Goal: Task Accomplishment & Management: Manage account settings

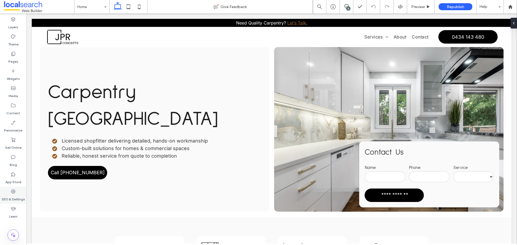
click at [13, 198] on label "SEO & Settings" at bounding box center [13, 198] width 23 height 8
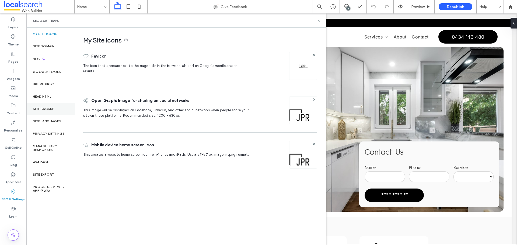
click at [45, 113] on div "Site Backup" at bounding box center [50, 109] width 48 height 12
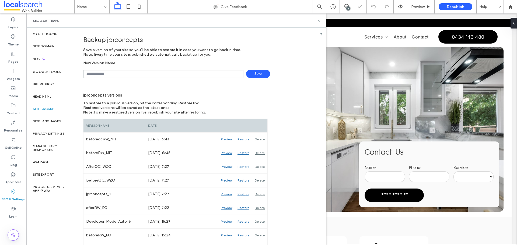
click at [117, 76] on input "text" at bounding box center [163, 74] width 160 height 8
drag, startPoint x: 119, startPoint y: 78, endPoint x: 46, endPoint y: 78, distance: 73.2
click at [46, 78] on div "**********" at bounding box center [175, 136] width 299 height 217
type input "*"
type input "**********"
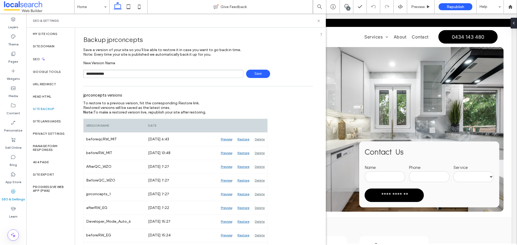
click at [259, 72] on span "Save" at bounding box center [258, 74] width 24 height 8
click at [317, 23] on div "SEO & Settings" at bounding box center [175, 20] width 299 height 14
click at [318, 22] on icon at bounding box center [318, 21] width 4 height 4
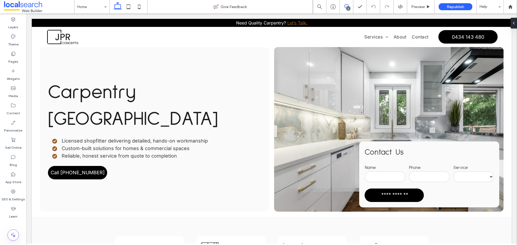
click at [349, 4] on span at bounding box center [346, 6] width 13 height 4
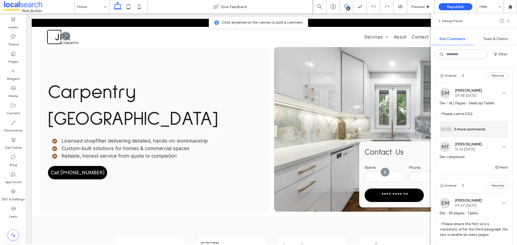
click at [475, 130] on div "EG Alt: Author Avatar EM Alt: Author Avatar 2 more comments" at bounding box center [473, 129] width 68 height 16
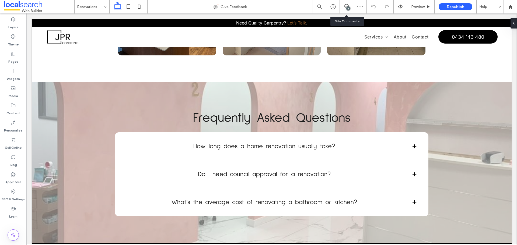
click at [344, 9] on div "6" at bounding box center [346, 6] width 13 height 13
click at [346, 5] on icon at bounding box center [346, 6] width 4 height 4
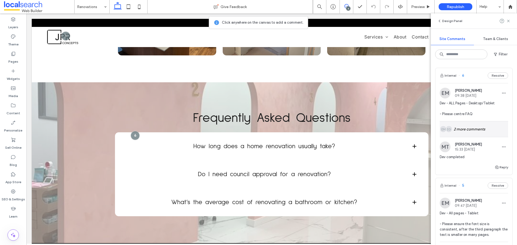
click at [469, 133] on div "EG Alt: Author Avatar EM Alt: Author Avatar 2 more comments" at bounding box center [473, 129] width 68 height 16
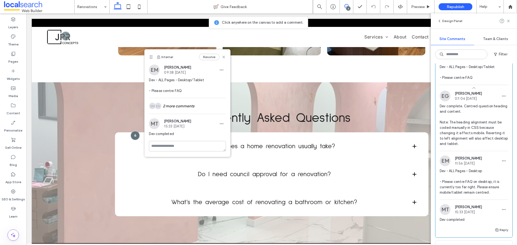
scroll to position [27, 0]
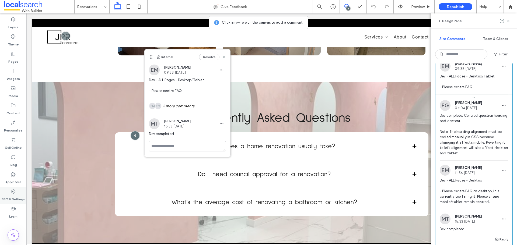
click at [9, 200] on label "SEO & Settings" at bounding box center [13, 198] width 23 height 8
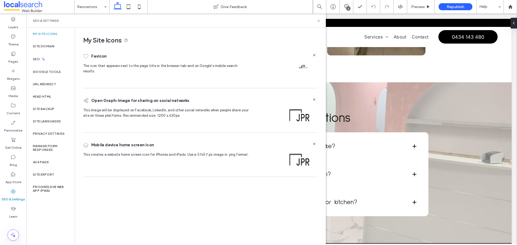
scroll to position [0, 0]
click at [49, 114] on div "Site Backup" at bounding box center [50, 109] width 48 height 12
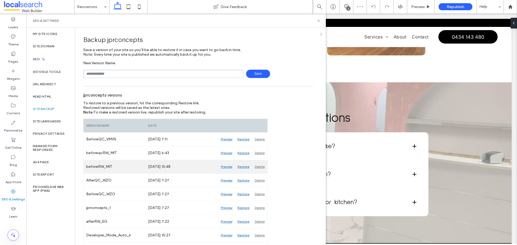
click at [228, 167] on div "Preview" at bounding box center [226, 166] width 17 height 13
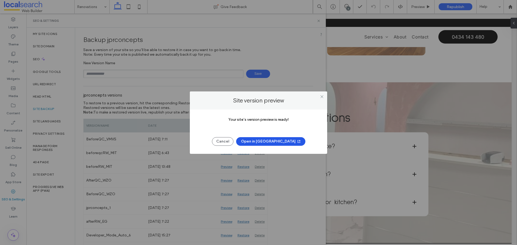
click at [267, 141] on button "Open in [GEOGRAPHIC_DATA]" at bounding box center [270, 141] width 69 height 9
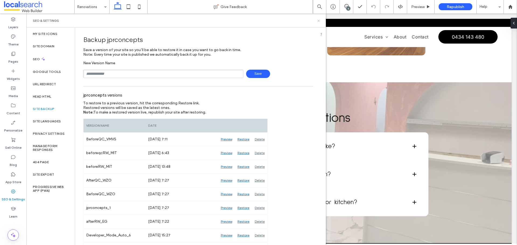
click at [319, 20] on icon at bounding box center [318, 21] width 4 height 4
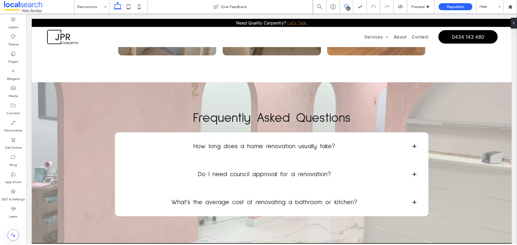
click at [345, 6] on icon at bounding box center [346, 6] width 4 height 4
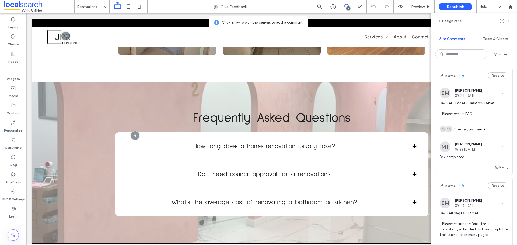
click at [345, 6] on icon at bounding box center [346, 6] width 4 height 4
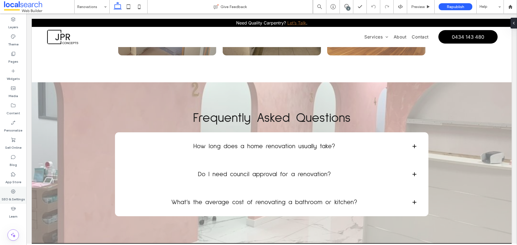
click at [10, 198] on label "SEO & Settings" at bounding box center [13, 198] width 23 height 8
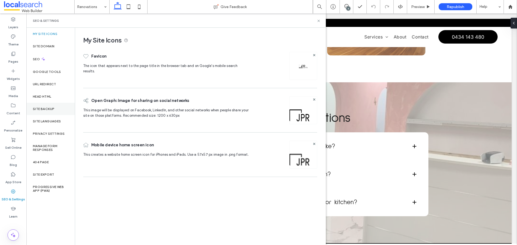
click at [44, 110] on label "Site Backup" at bounding box center [44, 109] width 22 height 4
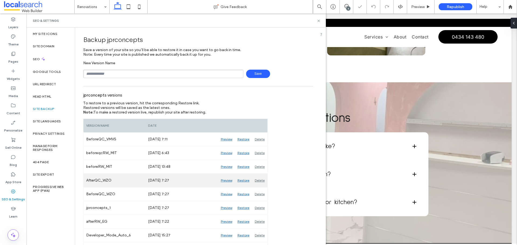
click at [223, 181] on div "Preview" at bounding box center [226, 180] width 17 height 13
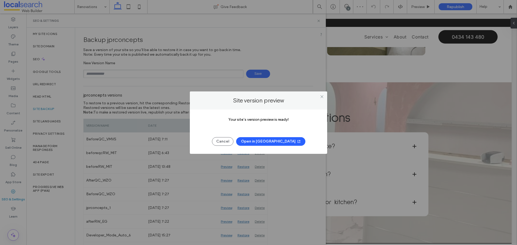
click at [269, 141] on button "Open in New Tab" at bounding box center [270, 141] width 69 height 9
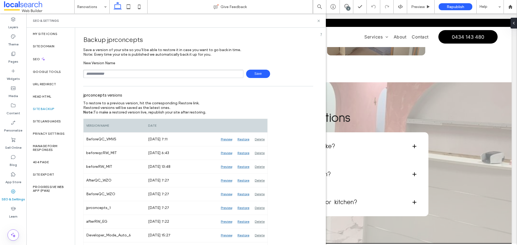
click at [347, 4] on div "6" at bounding box center [346, 6] width 13 height 13
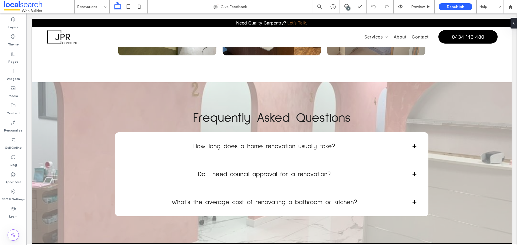
click at [346, 8] on div "6" at bounding box center [348, 8] width 4 height 4
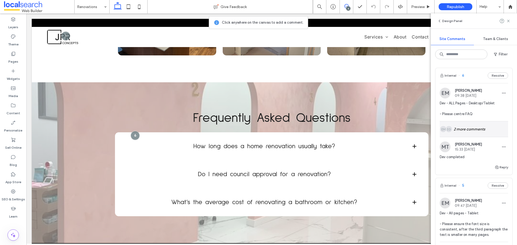
click at [460, 131] on div "EG Alt: Author Avatar EM Alt: Author Avatar 2 more comments" at bounding box center [473, 129] width 68 height 16
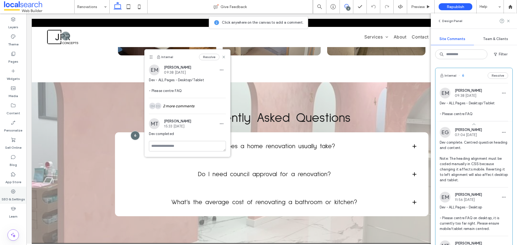
click at [14, 194] on icon at bounding box center [12, 191] width 5 height 5
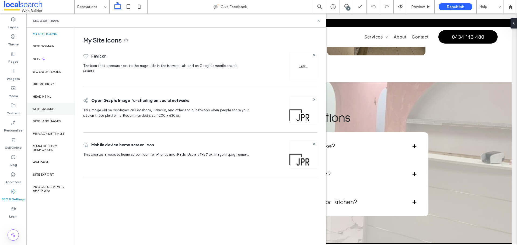
click at [45, 111] on div "Site Backup" at bounding box center [50, 109] width 48 height 12
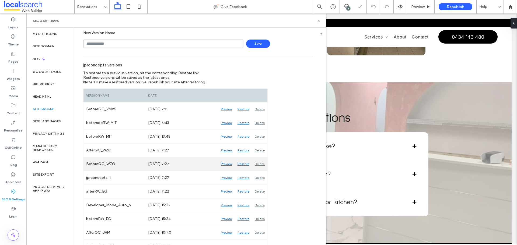
scroll to position [54, 0]
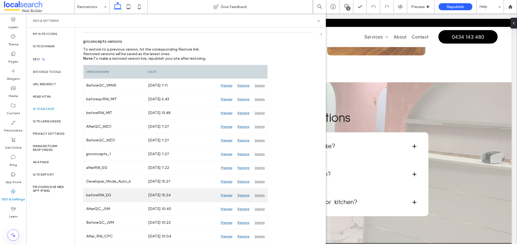
click at [226, 196] on div "Preview" at bounding box center [226, 195] width 17 height 13
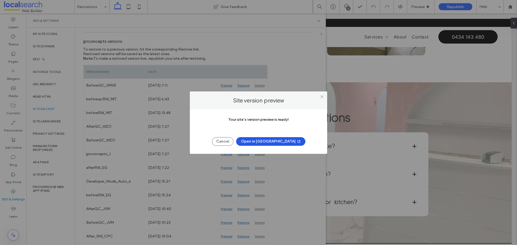
click at [258, 142] on button "Open in New Tab" at bounding box center [270, 141] width 69 height 9
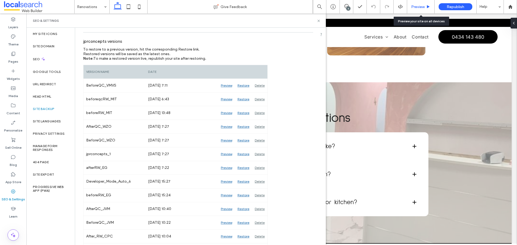
click at [416, 6] on span "Preview" at bounding box center [417, 7] width 13 height 5
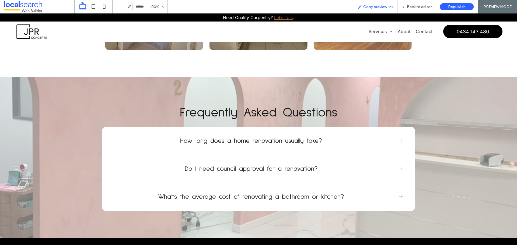
click at [369, 8] on span "Copy preview link" at bounding box center [378, 7] width 30 height 5
click at [372, 7] on span "Copy preview link" at bounding box center [378, 7] width 30 height 5
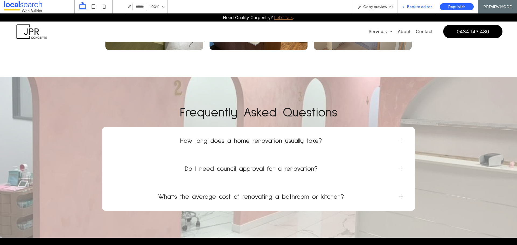
click at [418, 7] on span "Back to editor" at bounding box center [419, 7] width 25 height 5
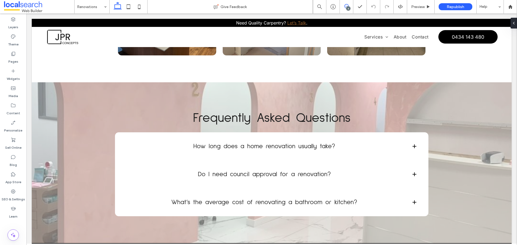
click at [346, 8] on use at bounding box center [346, 6] width 4 height 4
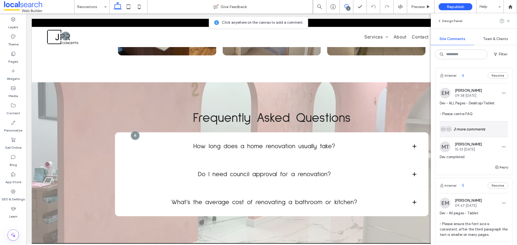
click at [474, 128] on div "EG Alt: Author Avatar EM Alt: Author Avatar 2 more comments" at bounding box center [473, 129] width 68 height 16
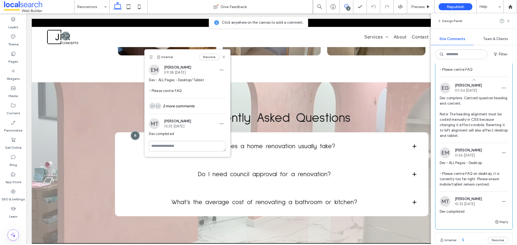
scroll to position [54, 0]
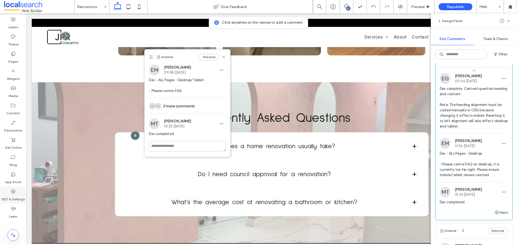
click at [18, 192] on div "SEO & Settings" at bounding box center [13, 195] width 26 height 17
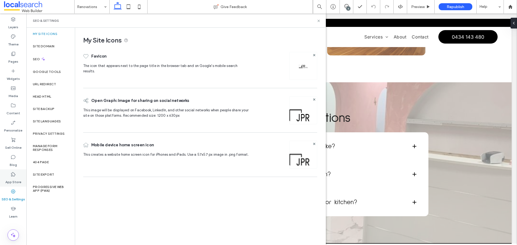
scroll to position [0, 0]
click at [44, 110] on label "Site Backup" at bounding box center [44, 109] width 22 height 4
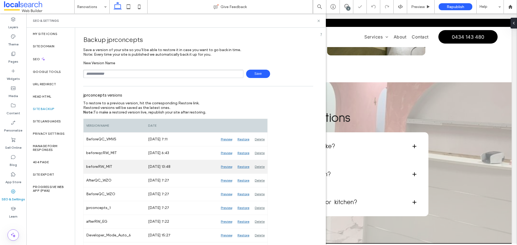
click at [228, 167] on div "Preview" at bounding box center [226, 166] width 17 height 13
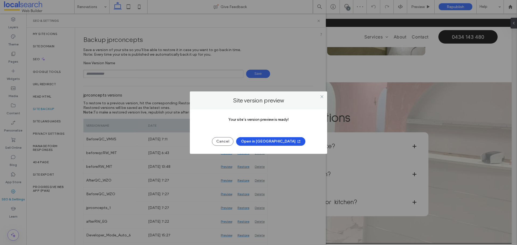
click at [265, 138] on button "Open in New Tab" at bounding box center [270, 141] width 69 height 9
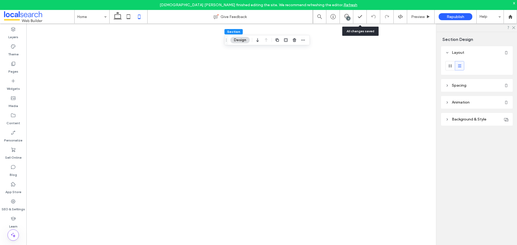
click at [347, 17] on div "4" at bounding box center [348, 18] width 4 height 4
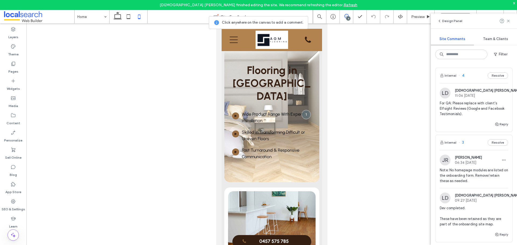
scroll to position [457, 0]
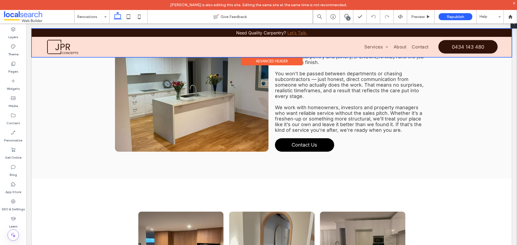
scroll to position [484, 0]
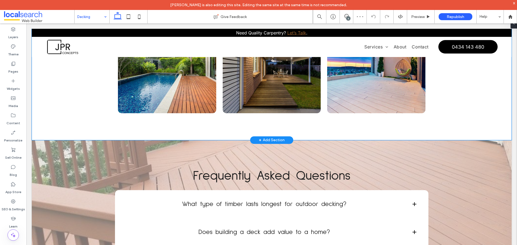
scroll to position [673, 0]
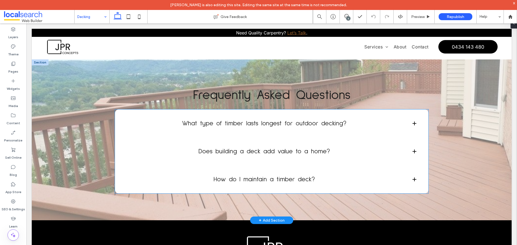
click at [155, 157] on div "Does building a deck add value to a home?" at bounding box center [271, 152] width 313 height 28
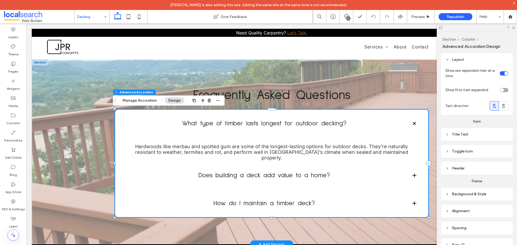
type input "**"
type input "****"
type input "*"
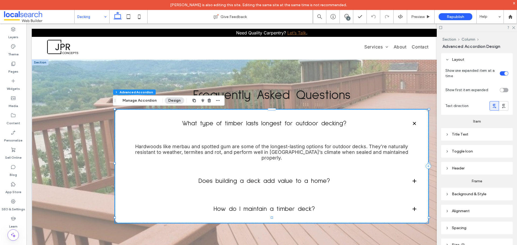
scroll to position [37, 0]
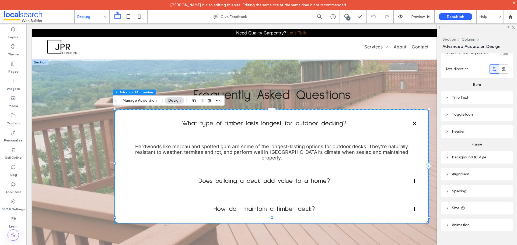
click at [471, 208] on header "Size" at bounding box center [477, 208] width 72 height 13
type input "**"
click at [471, 221] on input "range" at bounding box center [471, 221] width 28 height 1
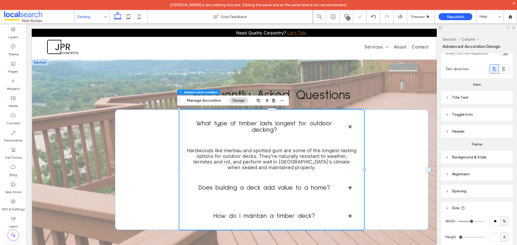
type input "**"
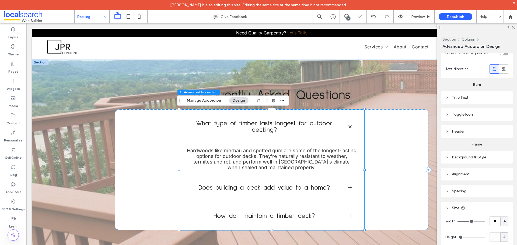
type input "**"
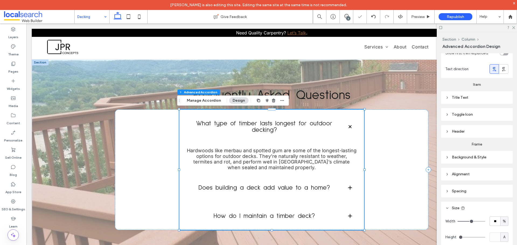
type input "**"
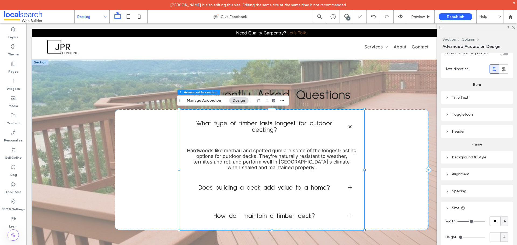
type input "**"
type input "***"
drag, startPoint x: 471, startPoint y: 220, endPoint x: 490, endPoint y: 218, distance: 18.4
type input "***"
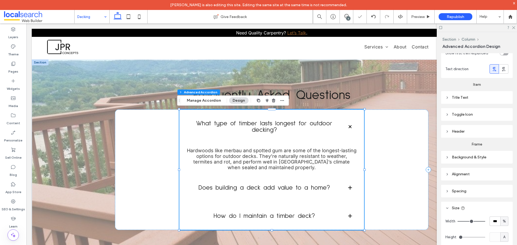
click at [485, 221] on input "range" at bounding box center [471, 221] width 28 height 1
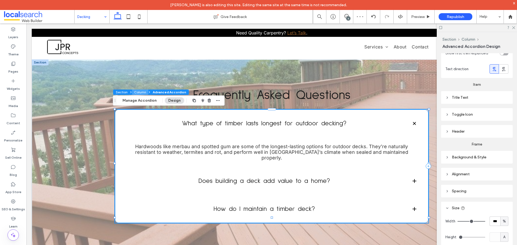
click at [141, 93] on button "Column" at bounding box center [140, 92] width 16 height 5
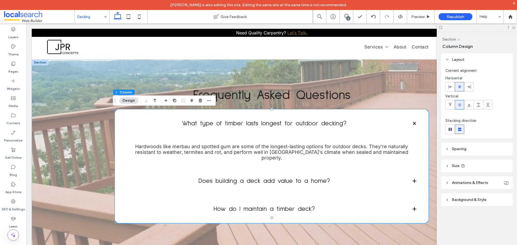
click at [463, 162] on header "Size" at bounding box center [477, 166] width 72 height 13
click at [121, 90] on button "Section" at bounding box center [121, 92] width 17 height 5
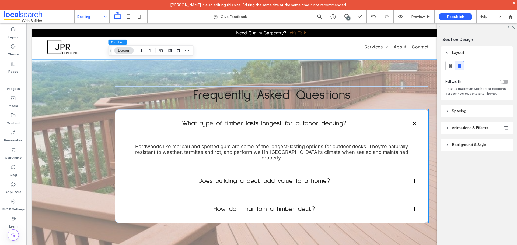
click at [115, 110] on div "What type of timber lasts longest for outdoor decking?" at bounding box center [271, 124] width 313 height 28
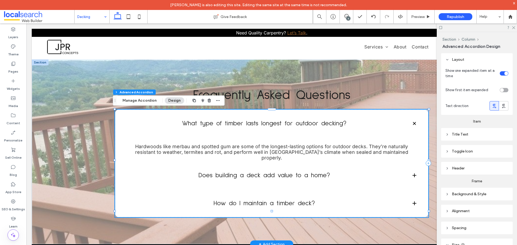
type input "**"
type input "****"
type input "*"
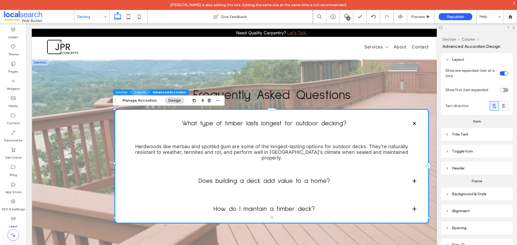
click at [138, 92] on button "Column" at bounding box center [140, 92] width 16 height 5
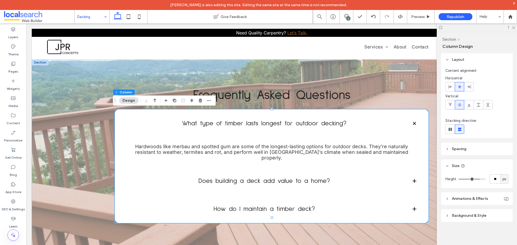
type input "**"
click at [476, 179] on input "range" at bounding box center [471, 179] width 27 height 1
click at [498, 179] on input "**" at bounding box center [494, 178] width 11 height 9
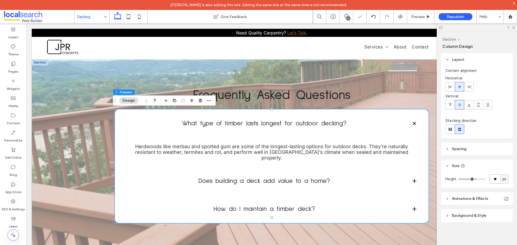
type input "**"
drag, startPoint x: 70, startPoint y: 0, endPoint x: 95, endPoint y: 17, distance: 30.4
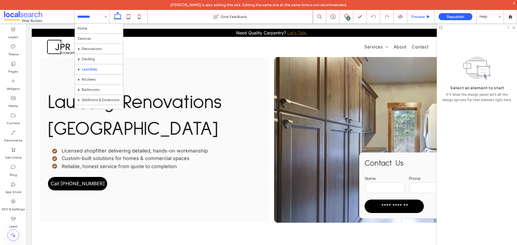
click at [419, 13] on div "Preview" at bounding box center [420, 16] width 27 height 13
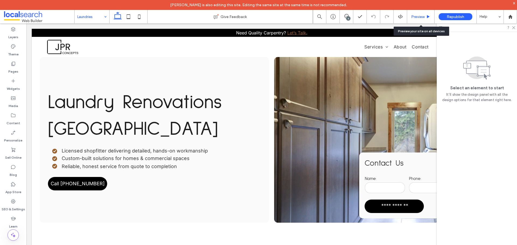
click at [415, 15] on span "Preview" at bounding box center [417, 17] width 13 height 5
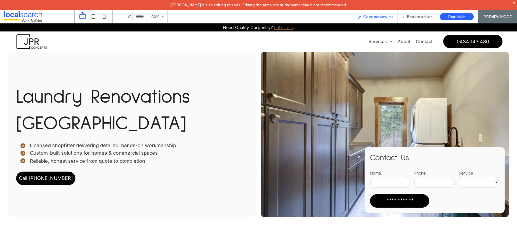
click at [387, 17] on span "Copy preview link" at bounding box center [378, 17] width 30 height 5
click at [381, 17] on span "Copy preview link" at bounding box center [378, 17] width 30 height 5
drag, startPoint x: 62, startPoint y: 124, endPoint x: 413, endPoint y: 16, distance: 367.4
click at [413, 16] on span "Back to editor" at bounding box center [419, 17] width 25 height 5
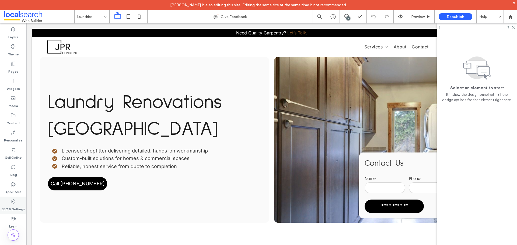
click at [12, 201] on icon at bounding box center [12, 201] width 5 height 5
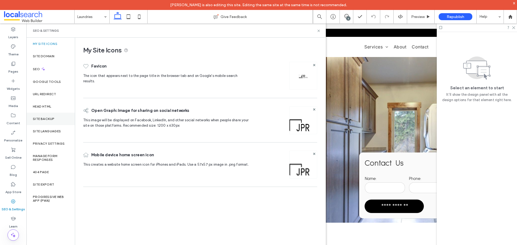
click at [48, 121] on label "Site Backup" at bounding box center [44, 119] width 22 height 4
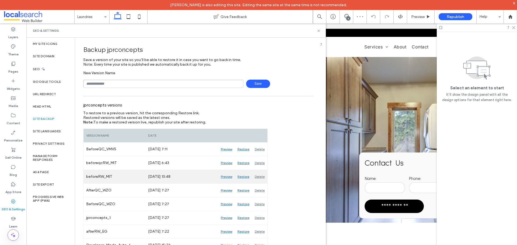
click at [225, 176] on div "Preview" at bounding box center [226, 176] width 17 height 13
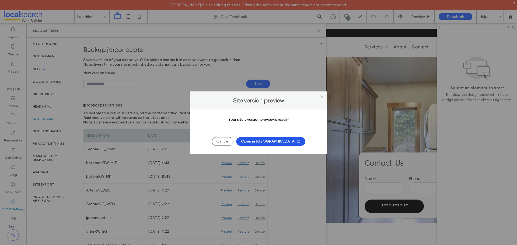
click at [263, 142] on button "Open in New Tab" at bounding box center [270, 141] width 69 height 9
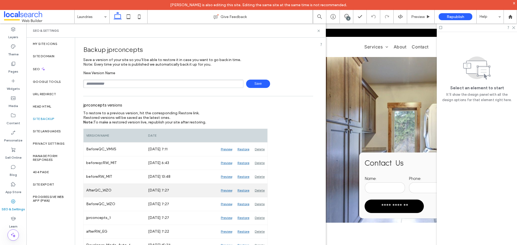
click at [224, 190] on div "Preview" at bounding box center [226, 190] width 17 height 13
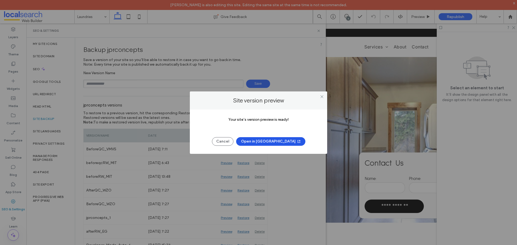
click at [266, 144] on button "Open in New Tab" at bounding box center [270, 141] width 69 height 9
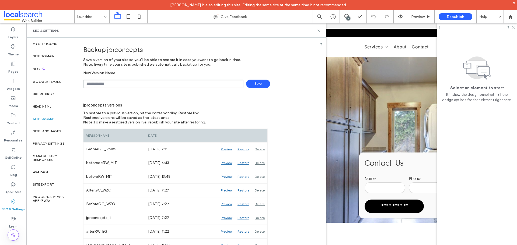
click at [514, 28] on icon at bounding box center [512, 27] width 3 height 3
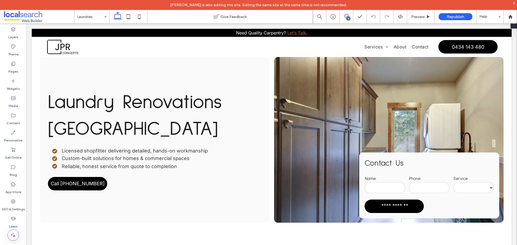
drag, startPoint x: 346, startPoint y: 15, endPoint x: 417, endPoint y: 63, distance: 85.2
click at [346, 15] on icon at bounding box center [346, 16] width 4 height 4
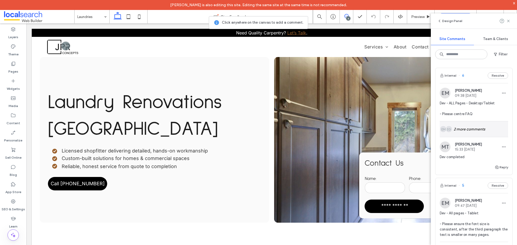
click at [469, 131] on div "EG Alt: Author Avatar EM Alt: Author Avatar 2 more comments" at bounding box center [473, 129] width 68 height 16
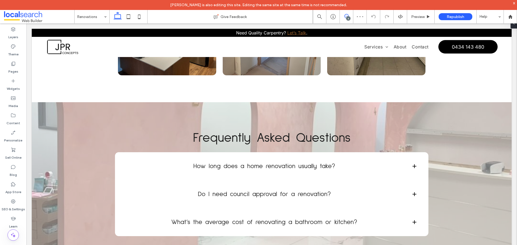
click at [348, 15] on icon at bounding box center [346, 16] width 4 height 4
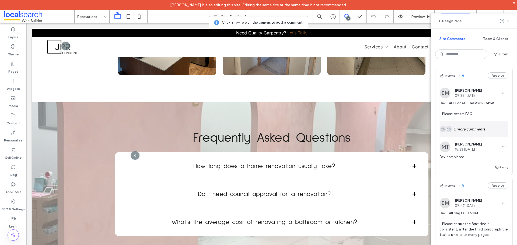
click at [467, 127] on div "EG Alt: Author Avatar EM Alt: Author Avatar 2 more comments" at bounding box center [473, 129] width 68 height 16
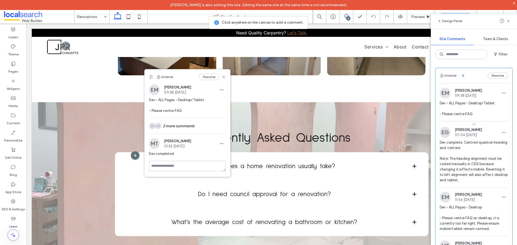
scroll to position [54, 0]
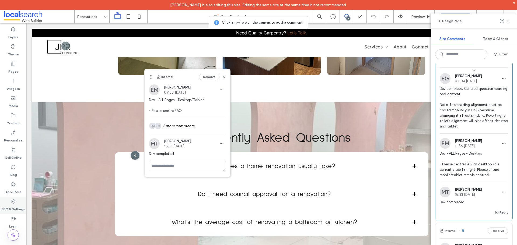
click at [9, 202] on div "SEO & Settings" at bounding box center [13, 205] width 26 height 17
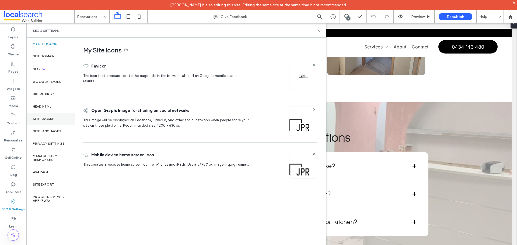
scroll to position [0, 0]
click at [44, 121] on div "Site Backup" at bounding box center [50, 119] width 48 height 12
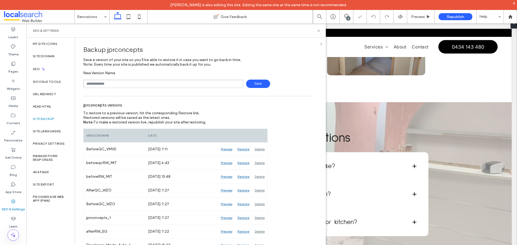
click at [149, 85] on input "text" at bounding box center [163, 84] width 160 height 8
type input "**********"
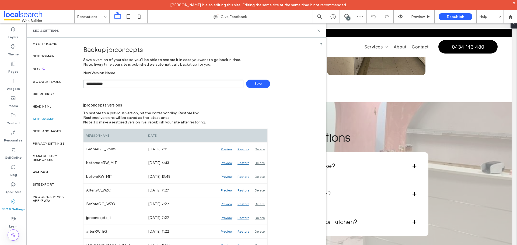
click at [248, 85] on span "Save" at bounding box center [258, 84] width 24 height 8
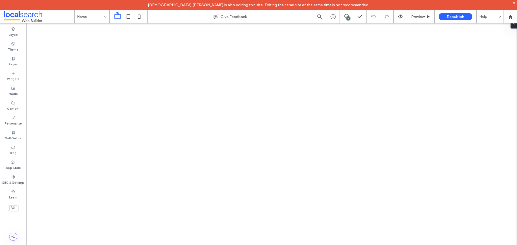
click at [347, 15] on icon at bounding box center [346, 16] width 4 height 4
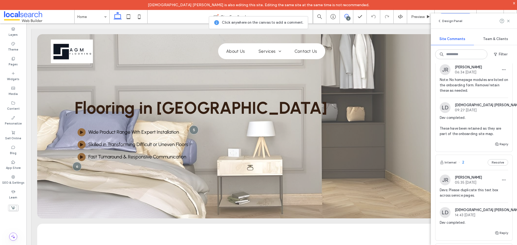
scroll to position [323, 0]
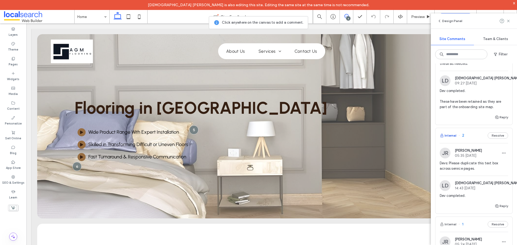
click at [451, 139] on button "Internal" at bounding box center [447, 135] width 17 height 6
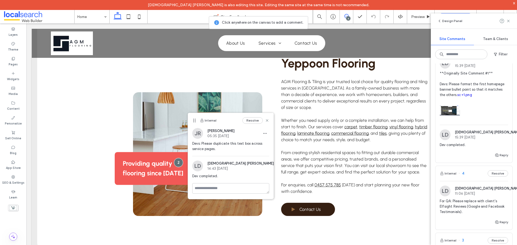
scroll to position [0, 0]
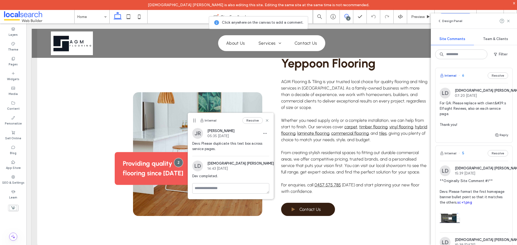
click at [448, 76] on button "Internal" at bounding box center [447, 75] width 17 height 6
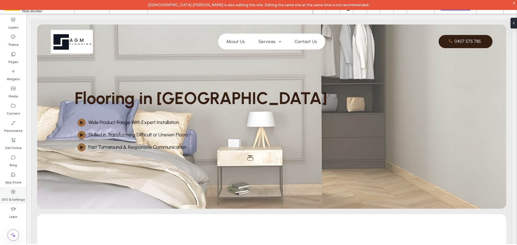
drag, startPoint x: 10, startPoint y: 196, endPoint x: 20, endPoint y: 188, distance: 13.0
click at [10, 196] on label "SEO & Settings" at bounding box center [13, 199] width 23 height 8
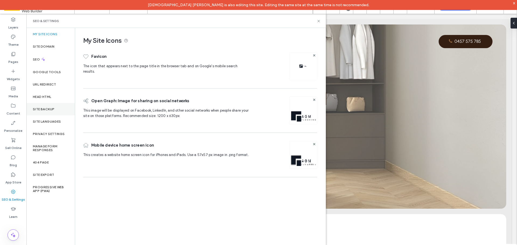
click at [47, 112] on div "Site Backup" at bounding box center [50, 109] width 48 height 12
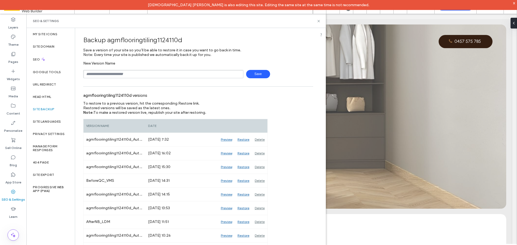
click at [119, 68] on div "New Version Name Save" at bounding box center [198, 69] width 230 height 17
click at [120, 76] on input "text" at bounding box center [163, 74] width 160 height 8
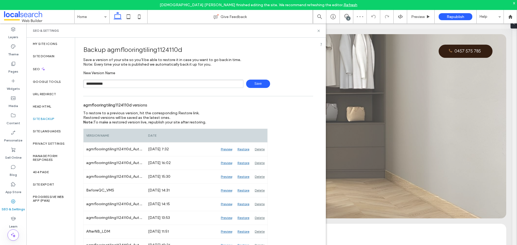
click at [110, 82] on input "**********" at bounding box center [163, 84] width 160 height 8
type input "**********"
click at [252, 85] on span "Save" at bounding box center [258, 84] width 24 height 8
click at [18, 122] on label "Content" at bounding box center [13, 122] width 14 height 8
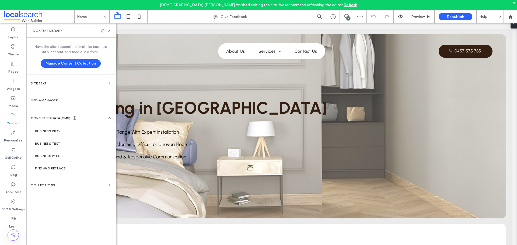
click at [54, 134] on div "Site Languages" at bounding box center [50, 131] width 48 height 12
click at [53, 133] on label "Business Info" at bounding box center [71, 131] width 73 height 4
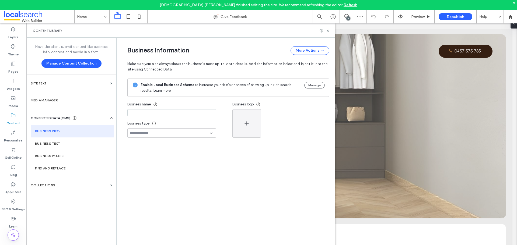
type input "**********"
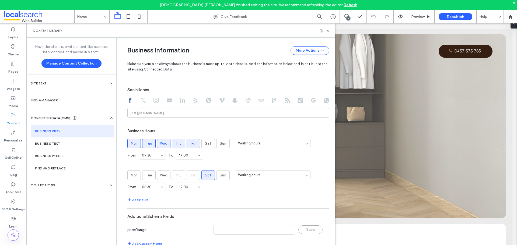
scroll to position [250, 0]
click at [12, 200] on icon at bounding box center [12, 201] width 5 height 5
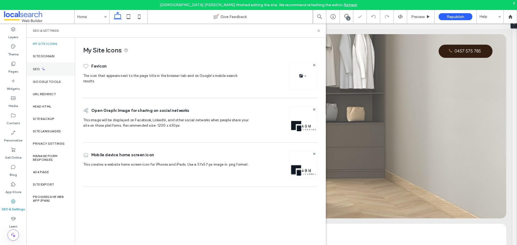
click at [44, 70] on icon at bounding box center [43, 69] width 5 height 5
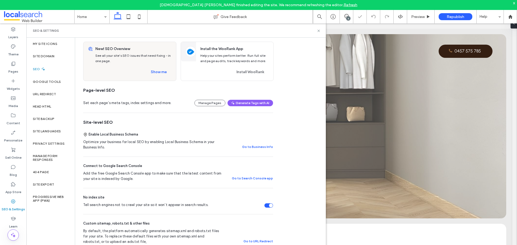
scroll to position [0, 0]
click at [318, 30] on use at bounding box center [318, 31] width 2 height 2
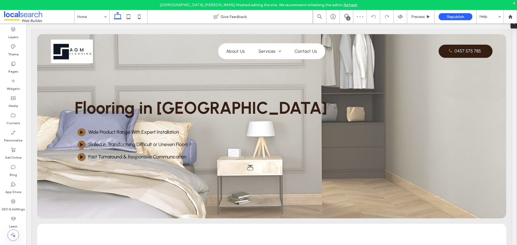
click at [513, 3] on div "x" at bounding box center [514, 3] width 2 height 5
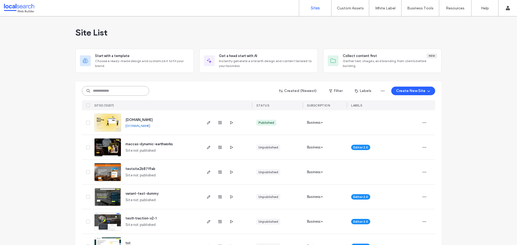
click at [107, 90] on input at bounding box center [115, 91] width 67 height 10
paste input "********"
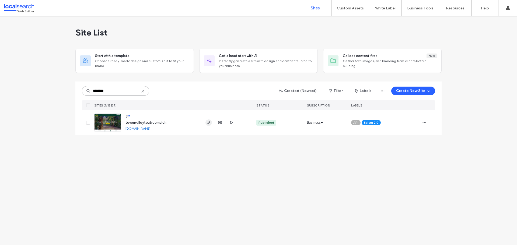
type input "********"
click at [206, 124] on span "button" at bounding box center [208, 122] width 6 height 6
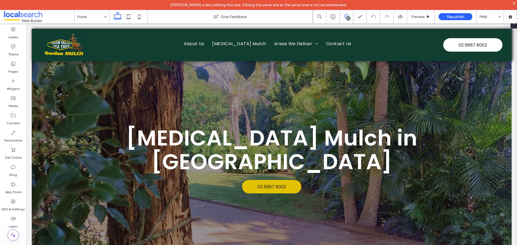
click at [345, 16] on icon at bounding box center [346, 16] width 4 height 4
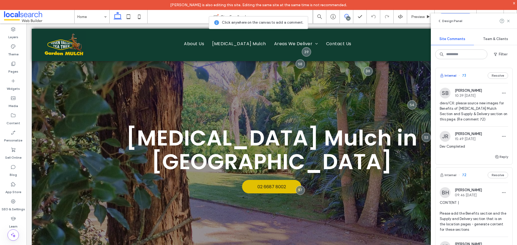
click at [450, 76] on button "Internal" at bounding box center [447, 75] width 17 height 6
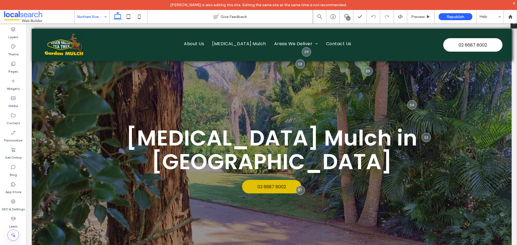
click at [347, 14] on div "36" at bounding box center [346, 16] width 13 height 13
click at [344, 19] on div "36" at bounding box center [346, 16] width 13 height 5
click at [345, 14] on icon at bounding box center [346, 16] width 4 height 4
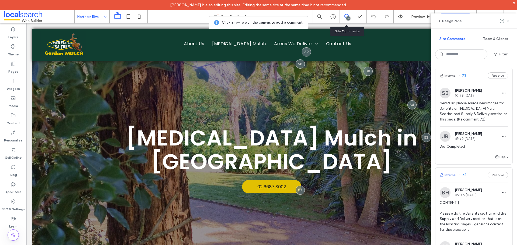
click at [445, 176] on button "Internal" at bounding box center [447, 175] width 17 height 6
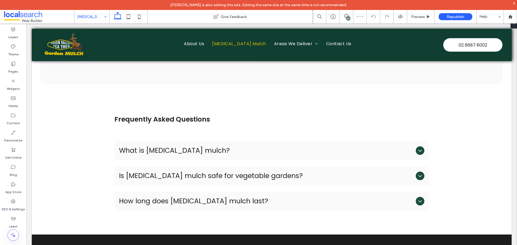
drag, startPoint x: 348, startPoint y: 17, endPoint x: 423, endPoint y: 19, distance: 75.4
click at [348, 17] on div "36" at bounding box center [348, 18] width 4 height 4
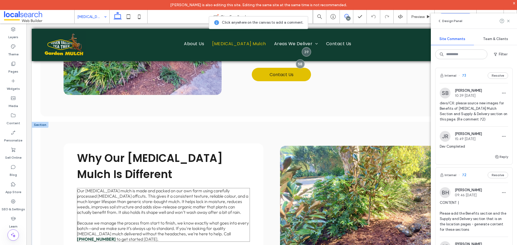
scroll to position [280, 0]
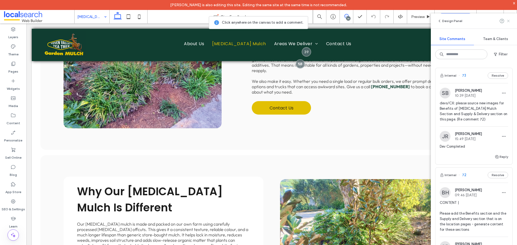
click at [507, 22] on use at bounding box center [508, 21] width 2 height 2
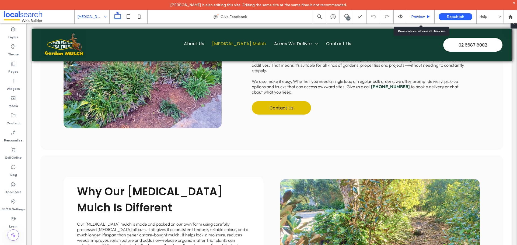
click at [420, 16] on span "Preview" at bounding box center [417, 17] width 13 height 5
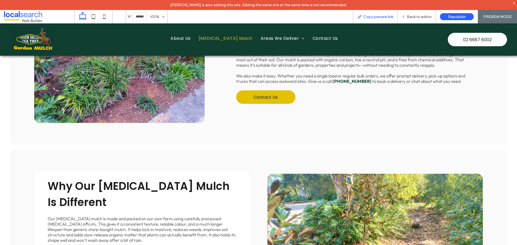
click at [374, 17] on span "Copy preview link" at bounding box center [378, 17] width 30 height 5
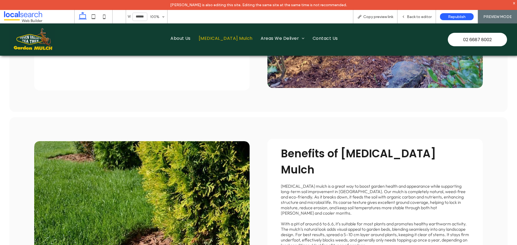
scroll to position [523, 0]
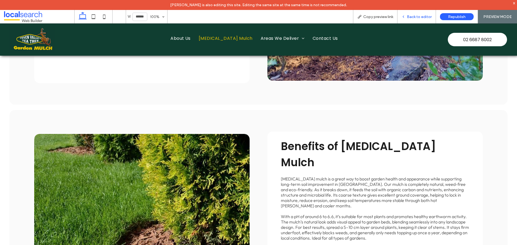
drag, startPoint x: 406, startPoint y: 18, endPoint x: 198, endPoint y: 89, distance: 219.9
click at [405, 18] on icon at bounding box center [403, 17] width 4 height 4
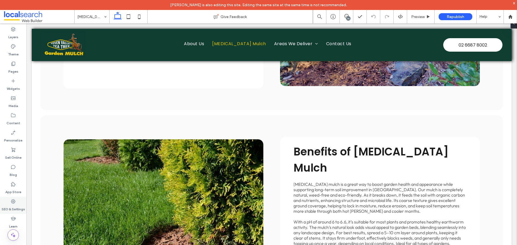
click at [17, 206] on label "SEO & Settings" at bounding box center [13, 208] width 23 height 8
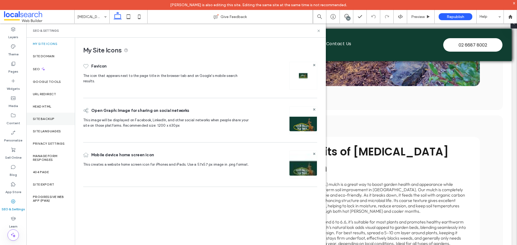
click at [46, 119] on label "Site Backup" at bounding box center [44, 119] width 22 height 4
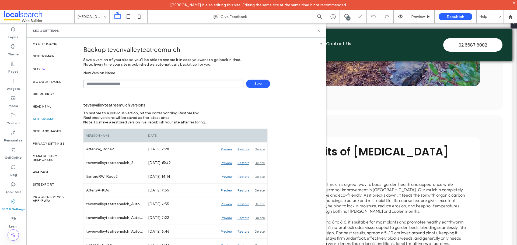
click at [112, 84] on input "text" at bounding box center [163, 84] width 160 height 8
type input "**********"
click at [255, 85] on span "Save" at bounding box center [258, 84] width 24 height 8
click at [319, 30] on use at bounding box center [318, 31] width 2 height 2
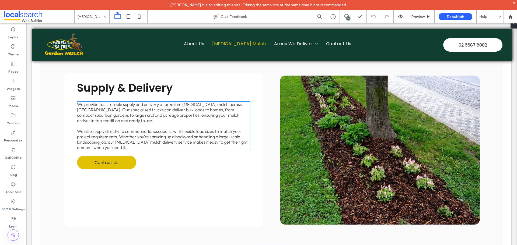
scroll to position [846, 0]
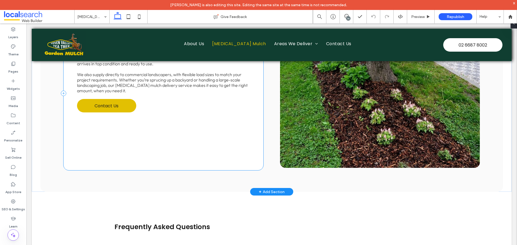
click at [239, 152] on div "Supply & Delivery We provide fast, reliable supply and delivery of premium [MED…" at bounding box center [164, 93] width 200 height 154
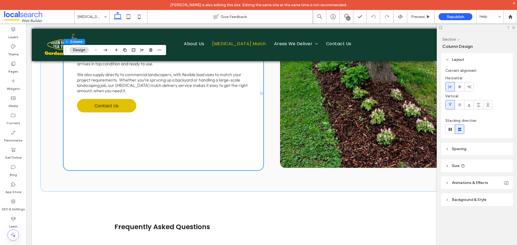
click at [472, 166] on header "Size" at bounding box center [477, 166] width 72 height 13
click at [470, 152] on header "Spacing" at bounding box center [477, 149] width 72 height 13
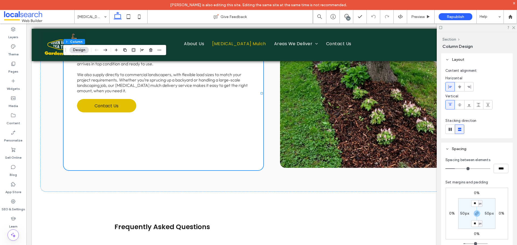
click at [470, 152] on header "Spacing" at bounding box center [477, 149] width 72 height 13
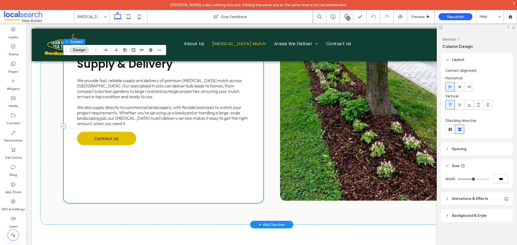
scroll to position [792, 0]
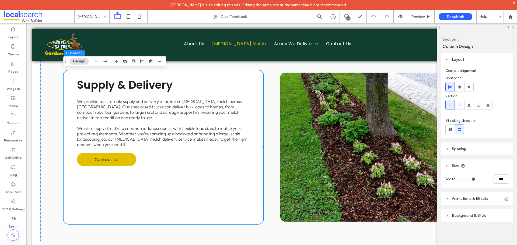
click at [514, 28] on icon at bounding box center [512, 27] width 3 height 3
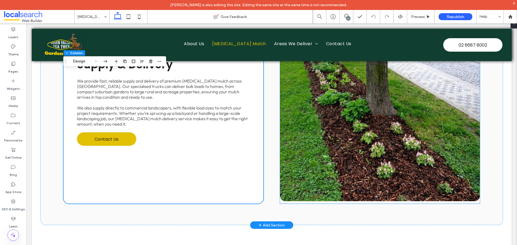
scroll to position [872, 0]
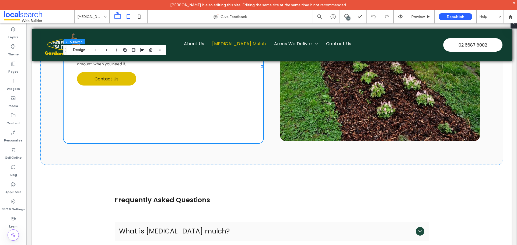
drag, startPoint x: 126, startPoint y: 58, endPoint x: 125, endPoint y: 20, distance: 37.7
click at [125, 20] on icon at bounding box center [128, 16] width 11 height 11
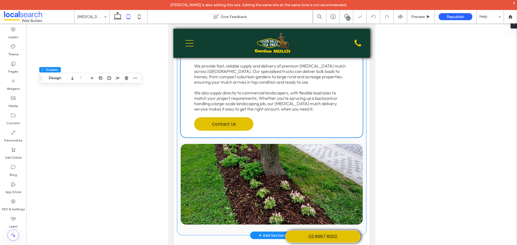
type input "**"
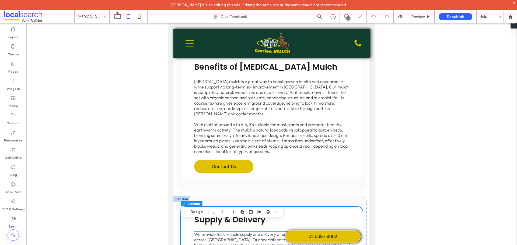
scroll to position [596, 0]
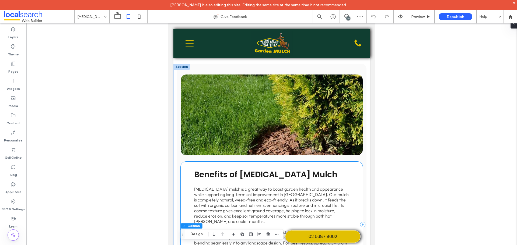
click at [195, 162] on div "Benefits of [MEDICAL_DATA] Mulch [MEDICAL_DATA] mulch is a great way to boost g…" at bounding box center [272, 225] width 182 height 126
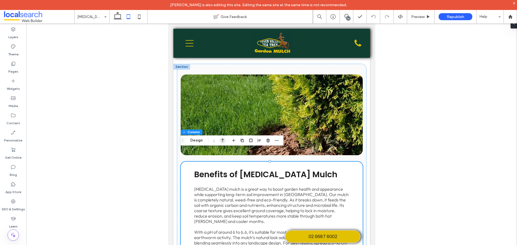
click at [220, 140] on icon "button" at bounding box center [222, 141] width 6 height 10
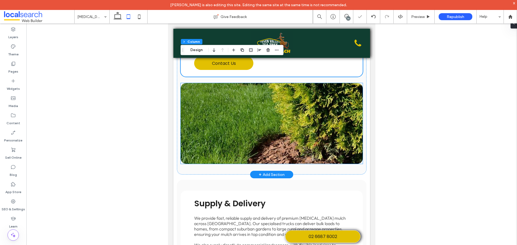
scroll to position [758, 0]
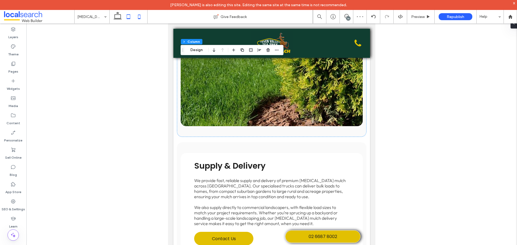
click at [137, 17] on icon at bounding box center [139, 16] width 11 height 11
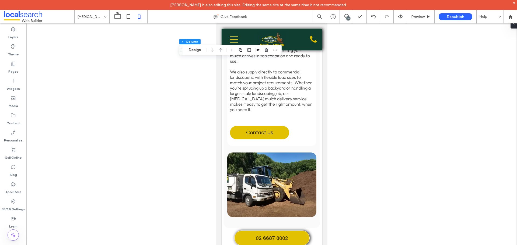
scroll to position [1038, 0]
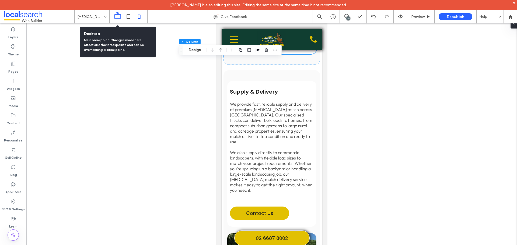
click at [117, 17] on icon at bounding box center [117, 16] width 11 height 11
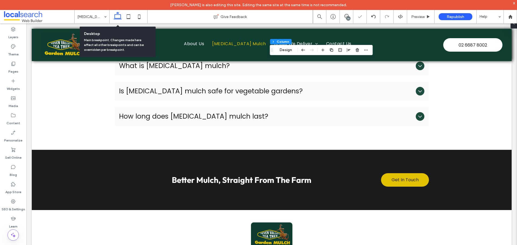
type input "**"
type input "***"
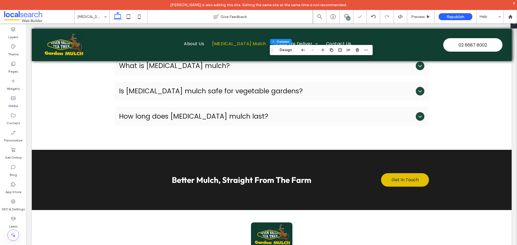
scroll to position [779, 0]
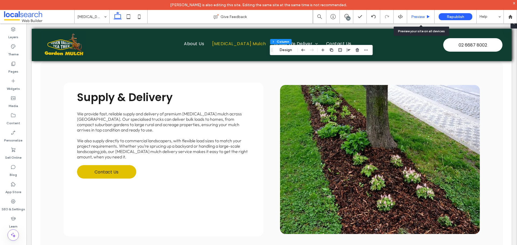
click at [415, 18] on span "Preview" at bounding box center [417, 17] width 13 height 5
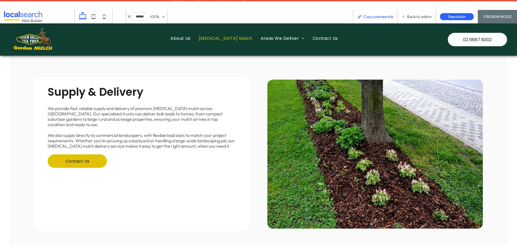
click at [376, 17] on span "Copy preview link" at bounding box center [378, 17] width 30 height 5
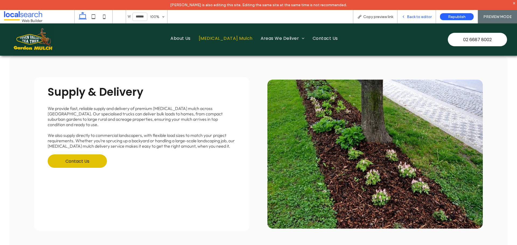
click at [419, 15] on span "Back to editor" at bounding box center [419, 17] width 25 height 5
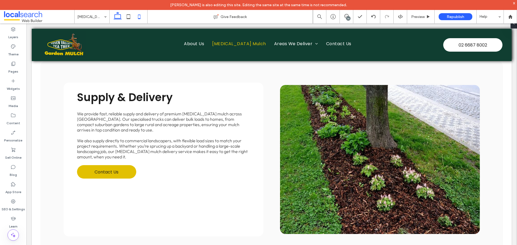
click at [141, 19] on icon at bounding box center [139, 16] width 11 height 11
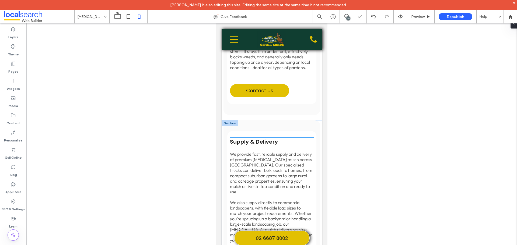
scroll to position [1036, 0]
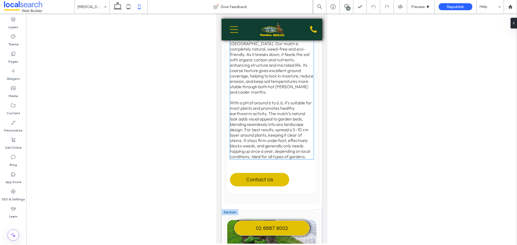
scroll to position [942, 0]
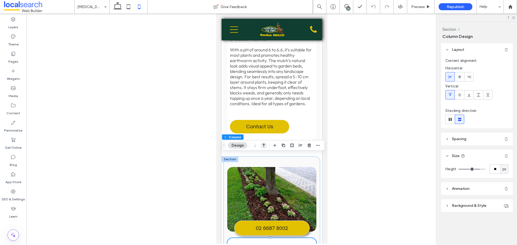
click at [261, 145] on icon "button" at bounding box center [264, 146] width 6 height 10
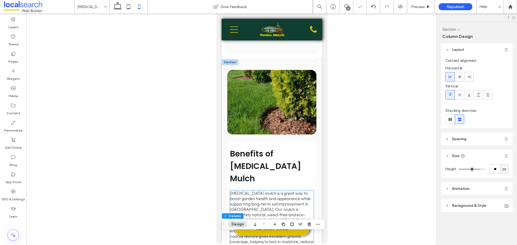
scroll to position [700, 0]
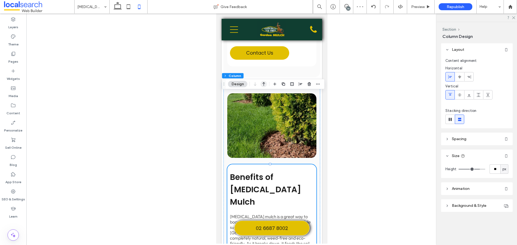
click at [263, 85] on icon "button" at bounding box center [264, 84] width 6 height 10
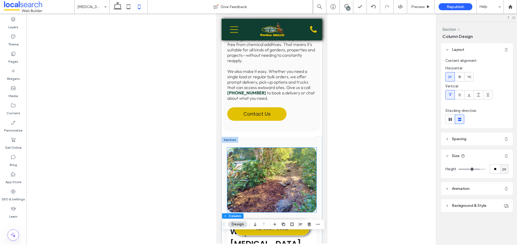
scroll to position [400, 0]
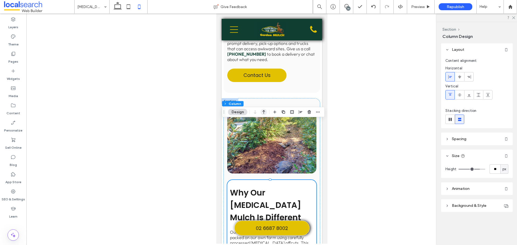
click at [261, 112] on icon "button" at bounding box center [264, 112] width 6 height 10
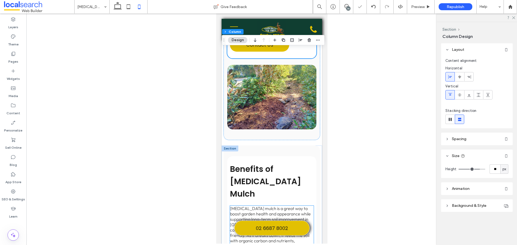
scroll to position [643, 0]
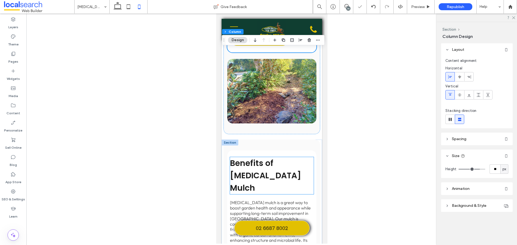
click at [256, 157] on span "Benefits of [MEDICAL_DATA] Mulch" at bounding box center [265, 175] width 71 height 36
click at [256, 157] on div "Benefits of [MEDICAL_DATA] Mulch" at bounding box center [272, 175] width 84 height 37
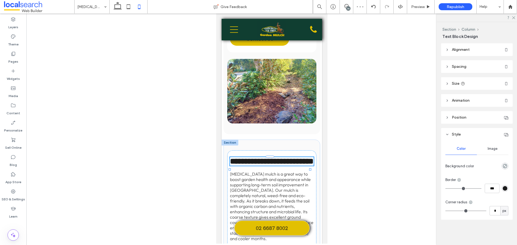
type input "*******"
type input "**"
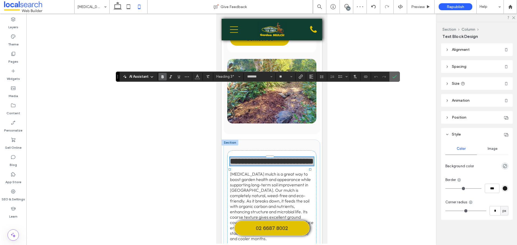
click at [396, 77] on label "Confirm" at bounding box center [394, 77] width 8 height 10
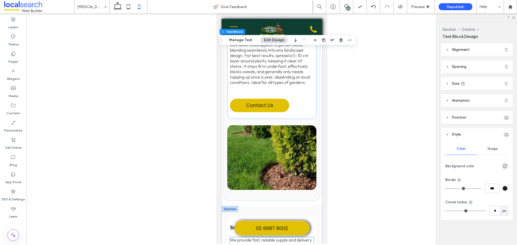
scroll to position [912, 0]
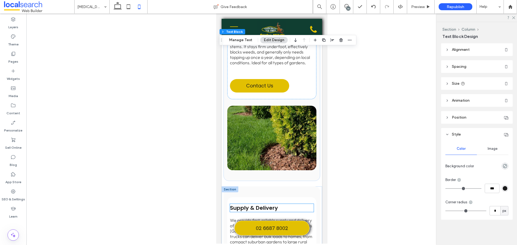
click at [264, 204] on span "Supply & Delivery" at bounding box center [254, 208] width 48 height 8
click at [264, 204] on div "Supply & Delivery" at bounding box center [272, 208] width 84 height 8
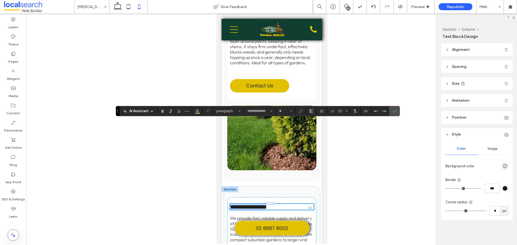
type input "*******"
type input "**"
click at [284, 111] on input "**" at bounding box center [284, 111] width 10 height 4
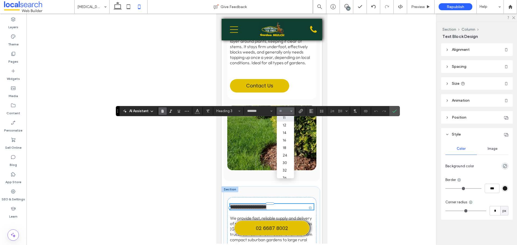
scroll to position [27, 0]
drag, startPoint x: 285, startPoint y: 160, endPoint x: 101, endPoint y: 134, distance: 186.2
click at [285, 160] on label "30" at bounding box center [285, 161] width 17 height 8
type input "**"
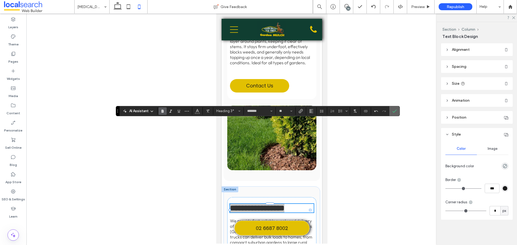
click at [394, 110] on icon "Confirm" at bounding box center [394, 111] width 4 height 4
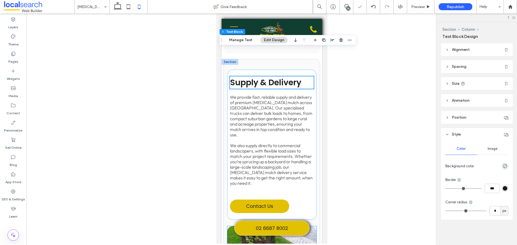
scroll to position [1073, 0]
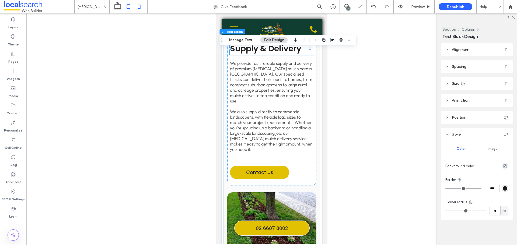
click at [130, 8] on icon at bounding box center [128, 6] width 11 height 11
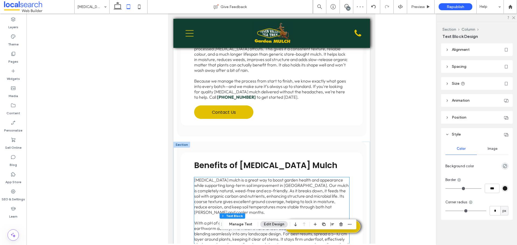
scroll to position [507, 0]
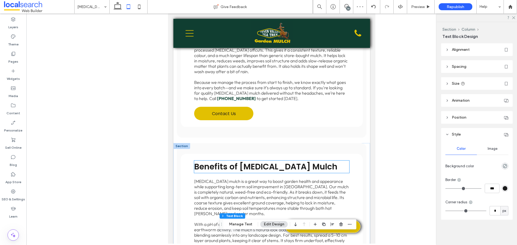
click at [244, 161] on span "Benefits of [MEDICAL_DATA] Mulch" at bounding box center [265, 167] width 143 height 12
click at [244, 161] on div "Benefits of [MEDICAL_DATA] Mulch" at bounding box center [271, 167] width 155 height 12
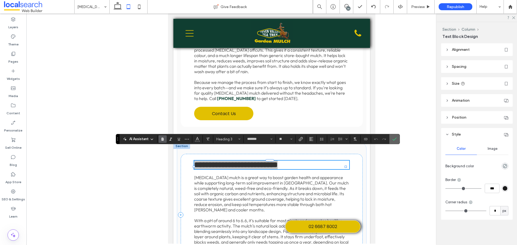
click at [393, 140] on use "Confirm" at bounding box center [394, 139] width 4 height 3
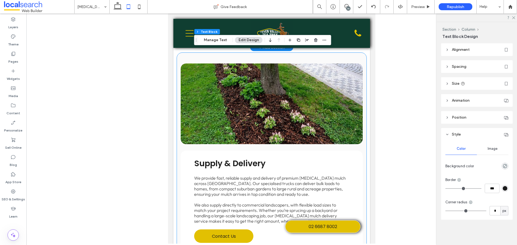
scroll to position [884, 0]
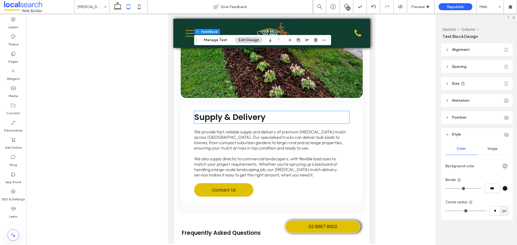
click at [233, 111] on span "Supply & Delivery" at bounding box center [229, 117] width 71 height 12
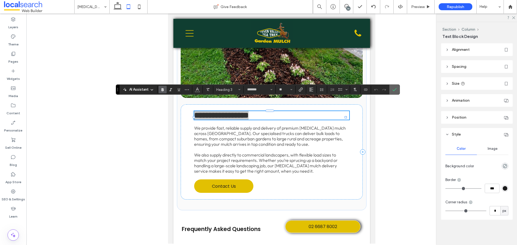
drag, startPoint x: 393, startPoint y: 91, endPoint x: 193, endPoint y: 82, distance: 200.7
click at [393, 91] on use "Confirm" at bounding box center [394, 89] width 4 height 3
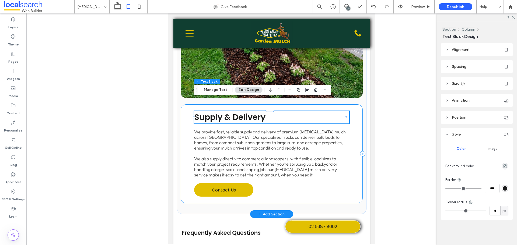
click at [189, 104] on div "Supply & Delivery We provide fast, reliable supply and delivery of premium [MED…" at bounding box center [272, 153] width 182 height 99
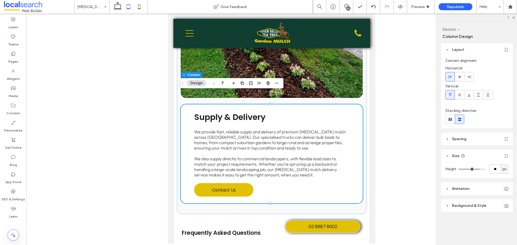
click at [225, 82] on icon "button" at bounding box center [222, 83] width 6 height 10
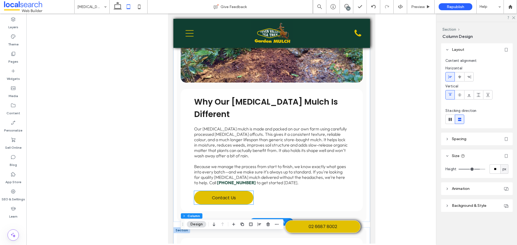
scroll to position [420, 0]
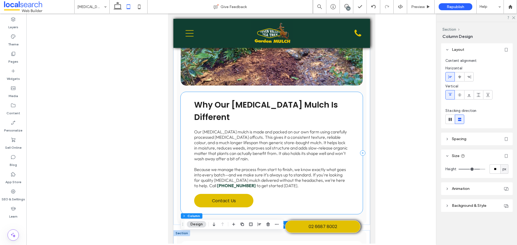
click at [188, 98] on div "Why Our [MEDICAL_DATA] Mulch Is Different Our [MEDICAL_DATA] mulch is made and …" at bounding box center [272, 153] width 182 height 122
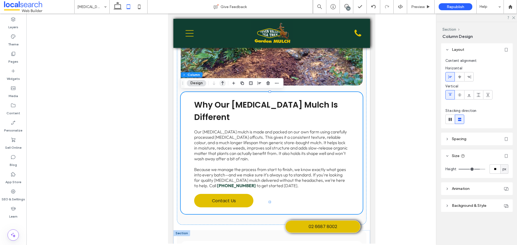
click at [223, 85] on icon "button" at bounding box center [222, 83] width 6 height 10
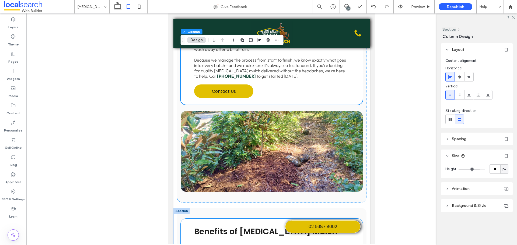
scroll to position [413, 0]
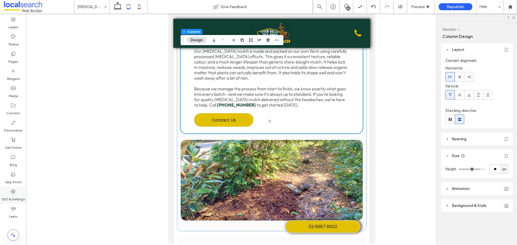
click at [14, 193] on icon at bounding box center [12, 191] width 5 height 5
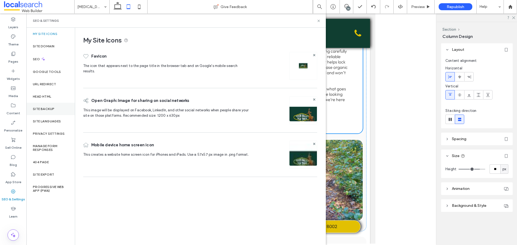
click at [49, 110] on label "Site Backup" at bounding box center [44, 109] width 22 height 4
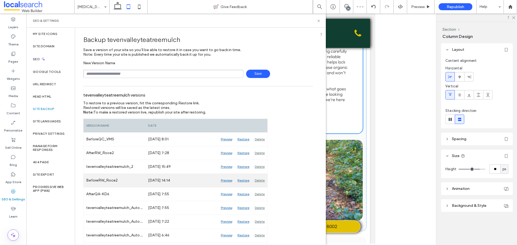
click at [222, 182] on div "Preview" at bounding box center [226, 180] width 17 height 13
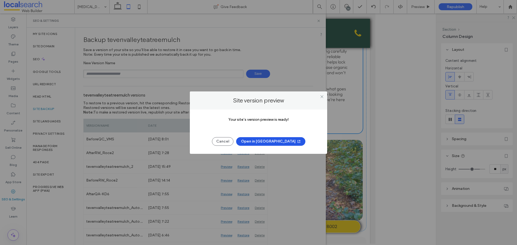
click at [259, 141] on button "Open in [GEOGRAPHIC_DATA]" at bounding box center [270, 141] width 69 height 9
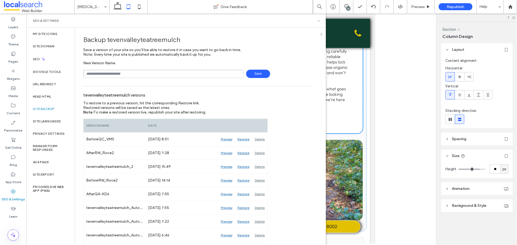
click at [318, 20] on use at bounding box center [318, 21] width 2 height 2
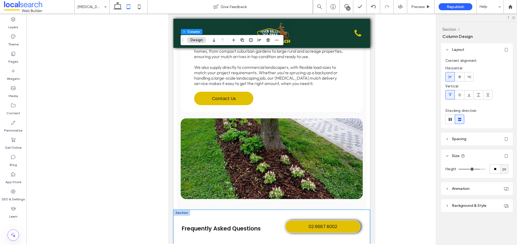
scroll to position [996, 0]
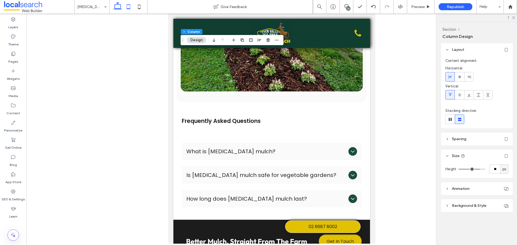
click at [114, 6] on icon at bounding box center [117, 6] width 11 height 11
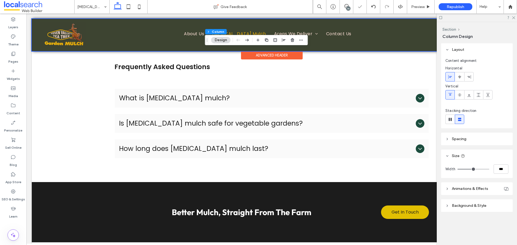
type input "**"
type input "***"
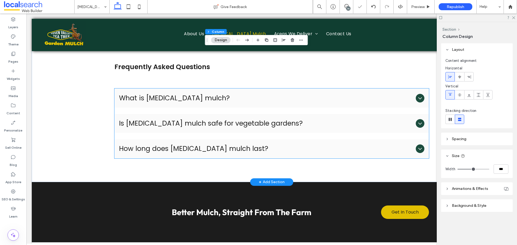
scroll to position [982, 0]
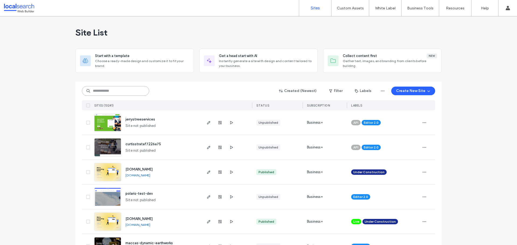
click at [126, 93] on input at bounding box center [115, 91] width 67 height 10
paste input "********"
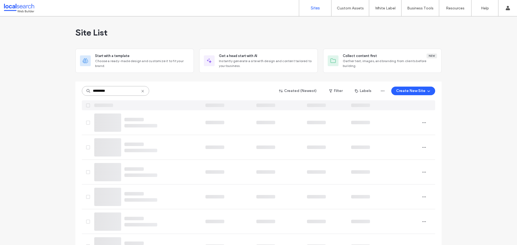
type input "********"
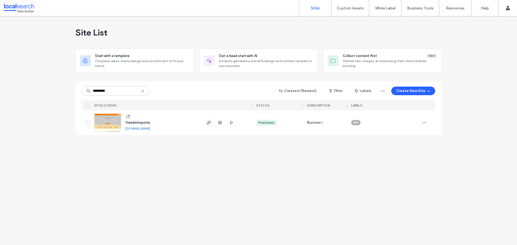
click at [207, 123] on use "button" at bounding box center [208, 122] width 3 height 3
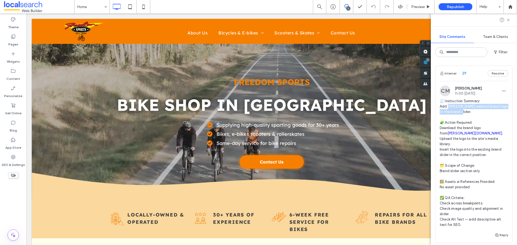
copy span "[PERSON_NAME] website brand logo to the brand slider."
drag, startPoint x: 448, startPoint y: 107, endPoint x: 464, endPoint y: 111, distance: 17.0
click at [464, 111] on span "🧾 Instruction Summary: Add [PERSON_NAME] website brand logo to the brand slider…" at bounding box center [473, 162] width 68 height 129
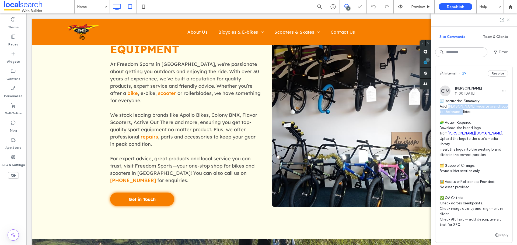
scroll to position [1018, 0]
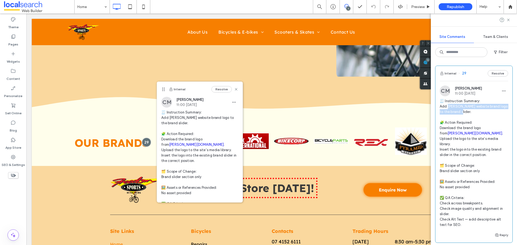
click at [452, 133] on link "leitner.com.au" at bounding box center [474, 133] width 55 height 4
click at [234, 89] on icon at bounding box center [236, 89] width 4 height 4
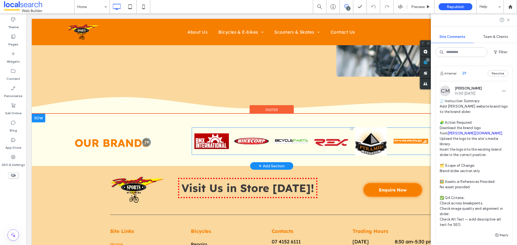
click at [329, 143] on span at bounding box center [352, 141] width 320 height 27
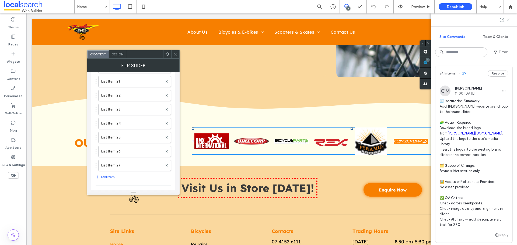
scroll to position [377, 0]
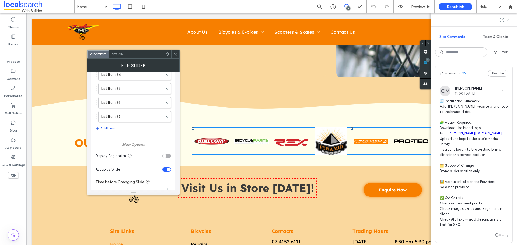
click at [111, 129] on button "Add Item" at bounding box center [105, 128] width 19 height 6
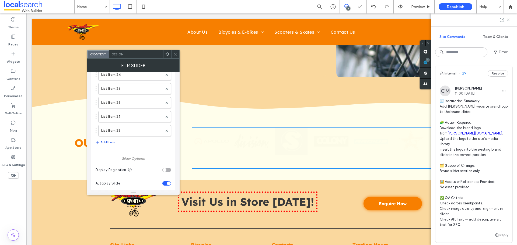
click at [111, 129] on label "List Item 28" at bounding box center [131, 130] width 61 height 11
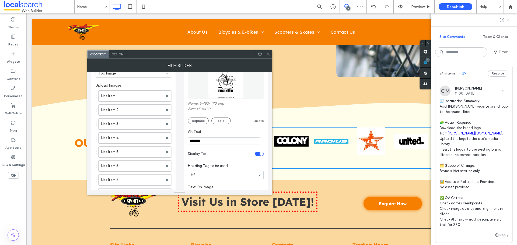
scroll to position [0, 0]
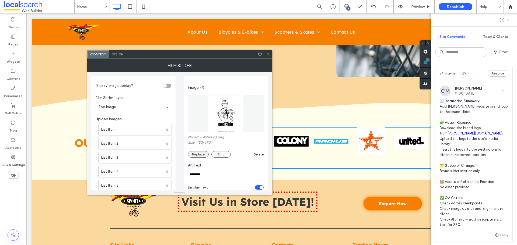
click at [196, 153] on button "Replace" at bounding box center [198, 154] width 21 height 6
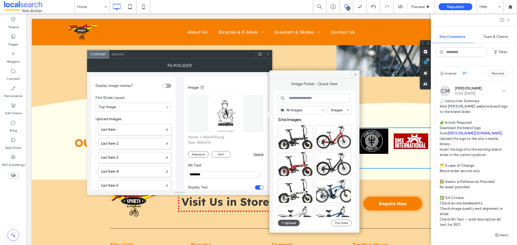
click at [288, 223] on button "Upload" at bounding box center [289, 223] width 22 height 6
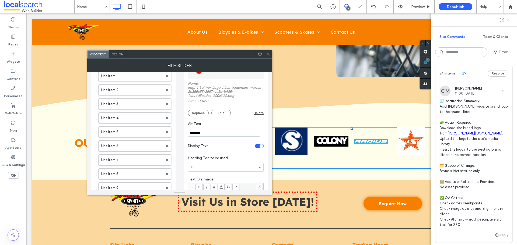
scroll to position [54, 0]
click at [258, 146] on div "toggle" at bounding box center [259, 146] width 9 height 4
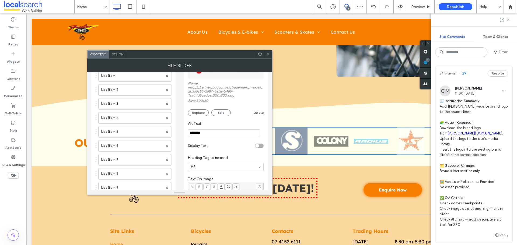
click at [215, 134] on input "********" at bounding box center [224, 132] width 72 height 7
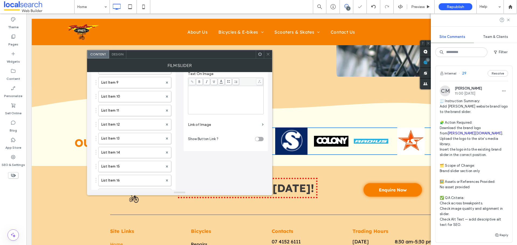
scroll to position [161, 0]
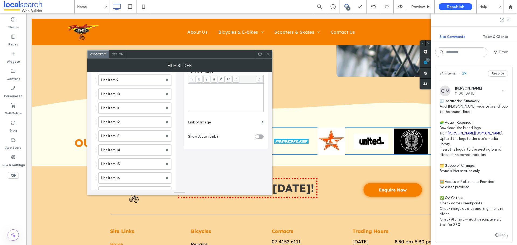
click at [261, 123] on section "Link of Image" at bounding box center [226, 122] width 76 height 15
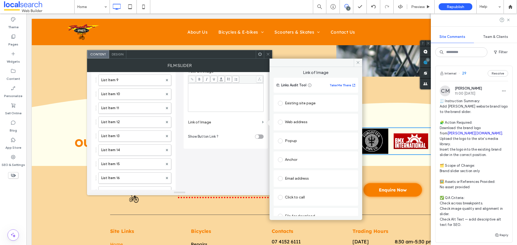
click at [301, 119] on div "Web address" at bounding box center [316, 122] width 76 height 9
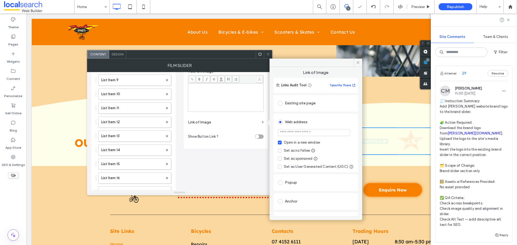
click at [289, 148] on div "Set as no follow" at bounding box center [297, 150] width 26 height 5
click at [293, 130] on input "url" at bounding box center [314, 132] width 72 height 7
paste input "**********"
type input "**********"
click at [319, 123] on div "Web address" at bounding box center [316, 122] width 76 height 9
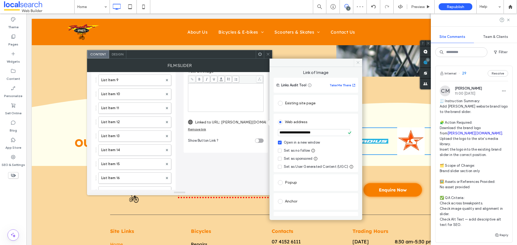
click at [358, 60] on span at bounding box center [358, 63] width 8 height 8
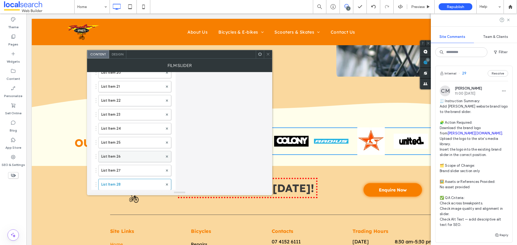
scroll to position [350, 0]
click at [268, 56] on icon at bounding box center [268, 54] width 4 height 4
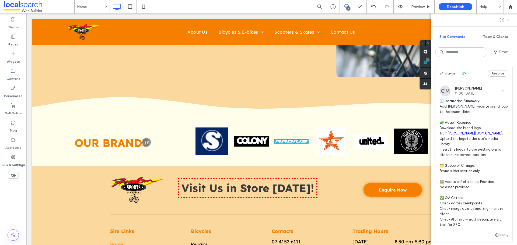
click at [509, 20] on icon at bounding box center [508, 20] width 4 height 4
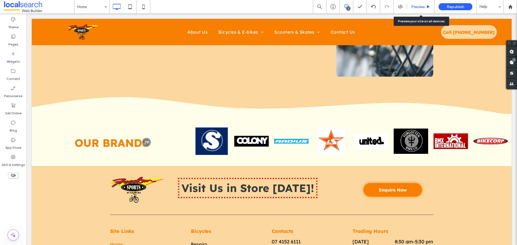
click at [417, 8] on span "Preview" at bounding box center [417, 7] width 13 height 5
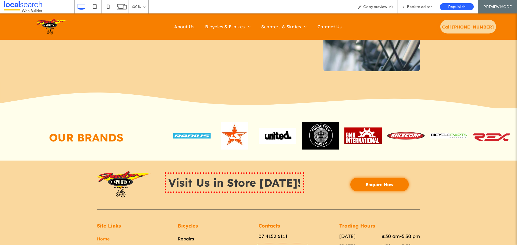
drag, startPoint x: 471, startPoint y: 137, endPoint x: 318, endPoint y: 136, distance: 153.4
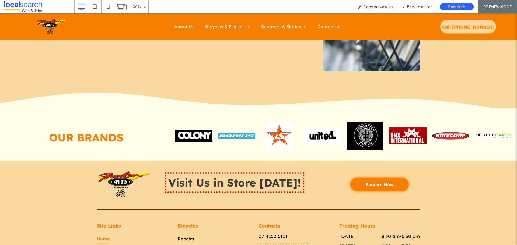
drag, startPoint x: 437, startPoint y: 136, endPoint x: 262, endPoint y: 136, distance: 174.7
click at [432, 136] on img at bounding box center [450, 135] width 37 height 27
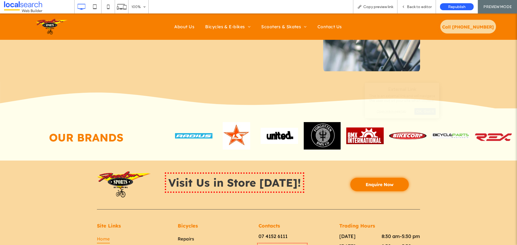
drag, startPoint x: 477, startPoint y: 137, endPoint x: 338, endPoint y: 136, distance: 138.9
click at [474, 137] on img at bounding box center [492, 135] width 37 height 27
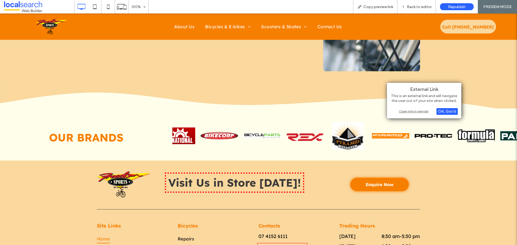
drag, startPoint x: 454, startPoint y: 136, endPoint x: 298, endPoint y: 136, distance: 156.1
click at [294, 136] on img at bounding box center [304, 135] width 37 height 27
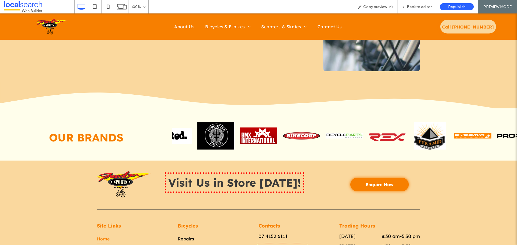
drag, startPoint x: 451, startPoint y: 139, endPoint x: 411, endPoint y: 139, distance: 40.1
click at [411, 139] on img at bounding box center [429, 135] width 37 height 27
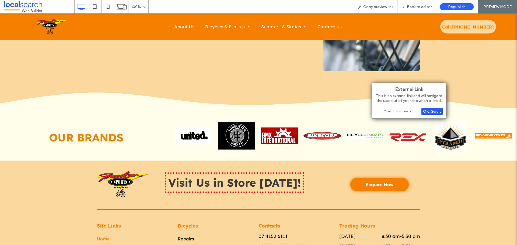
click at [430, 111] on div "OK, Got It" at bounding box center [431, 111] width 21 height 7
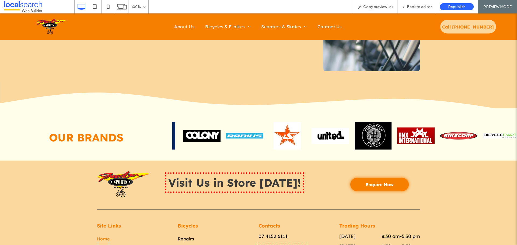
drag, startPoint x: 197, startPoint y: 139, endPoint x: 366, endPoint y: 143, distance: 169.3
click at [349, 143] on img at bounding box center [329, 135] width 37 height 27
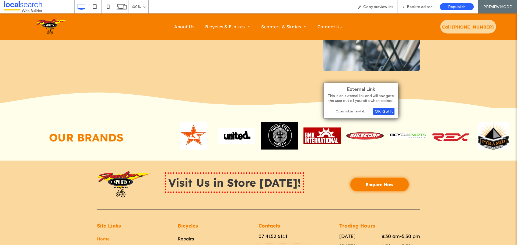
click at [385, 112] on div "OK, Got It" at bounding box center [383, 111] width 21 height 7
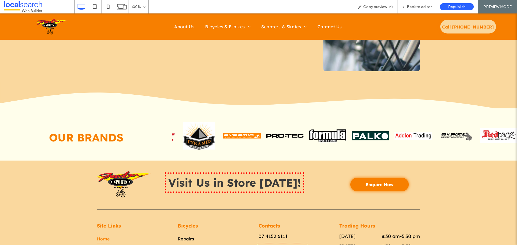
drag, startPoint x: 500, startPoint y: 140, endPoint x: 208, endPoint y: 137, distance: 292.5
click at [208, 137] on img at bounding box center [198, 135] width 37 height 27
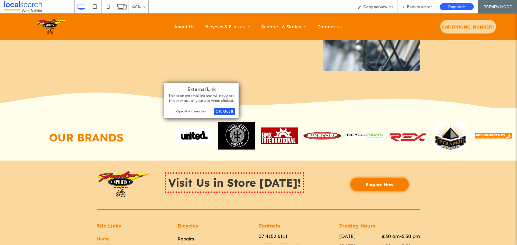
click at [232, 113] on div "OK, Got It" at bounding box center [224, 111] width 21 height 7
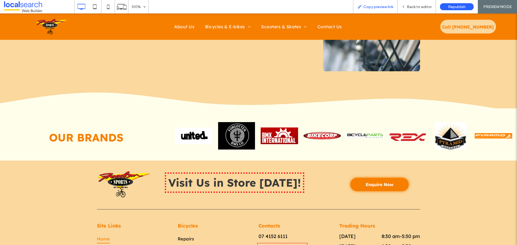
click at [379, 7] on span "Copy preview link" at bounding box center [378, 7] width 30 height 5
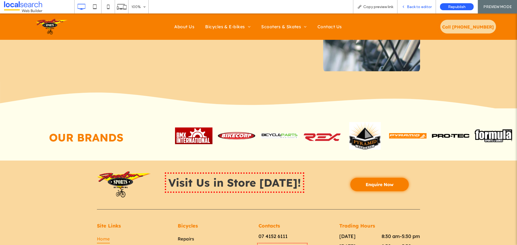
click at [426, 5] on span "Back to editor" at bounding box center [419, 7] width 25 height 5
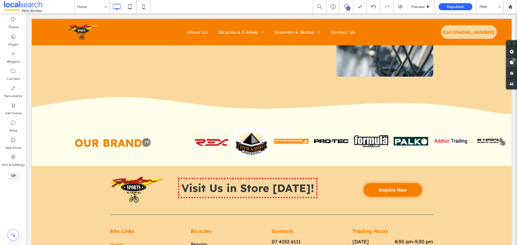
click at [513, 64] on use at bounding box center [511, 62] width 4 height 4
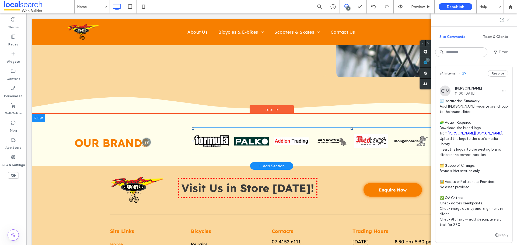
click at [330, 145] on span at bounding box center [352, 141] width 320 height 27
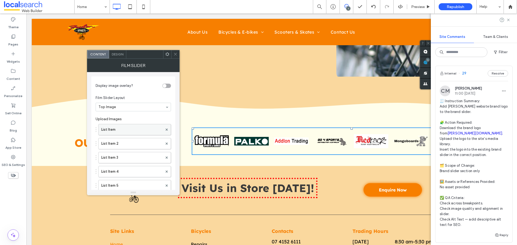
click at [114, 133] on label "List Item" at bounding box center [131, 129] width 61 height 11
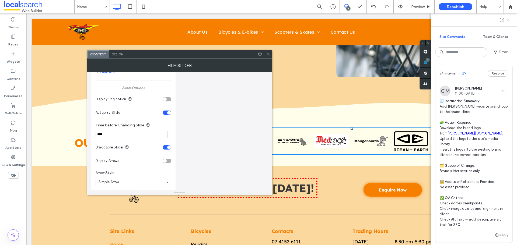
scroll to position [404, 0]
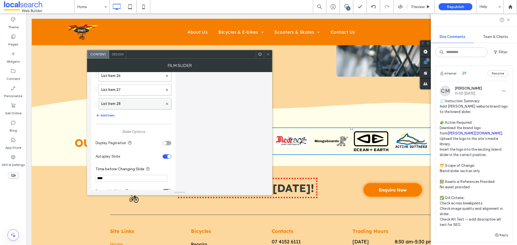
click at [126, 100] on label "List Item 28" at bounding box center [132, 103] width 62 height 11
click at [124, 106] on label "List Item 28" at bounding box center [132, 103] width 62 height 11
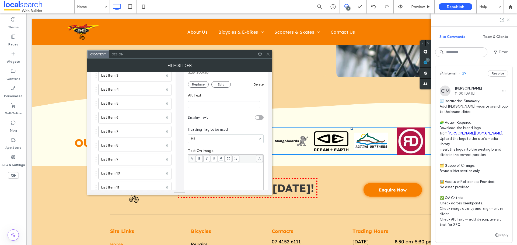
scroll to position [54, 0]
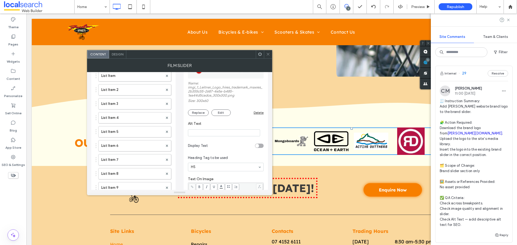
click at [211, 133] on input "Alt Text" at bounding box center [224, 132] width 72 height 7
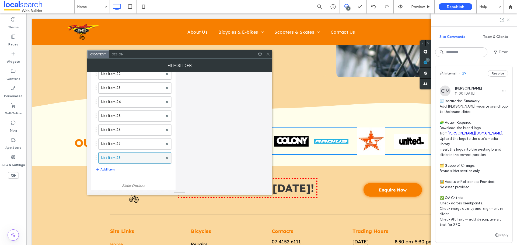
scroll to position [350, 0]
type input "**********"
click at [136, 146] on label "List Item 27" at bounding box center [132, 143] width 62 height 11
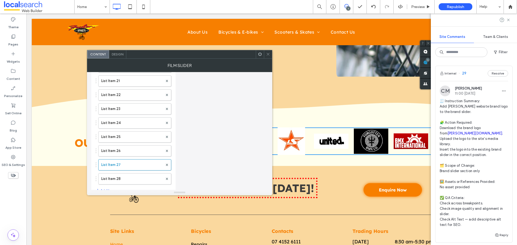
scroll to position [377, 0]
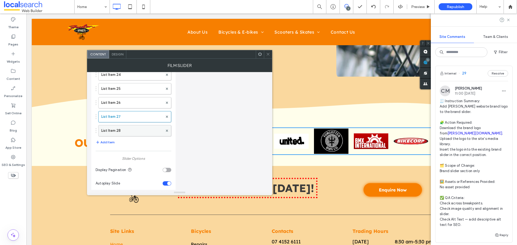
click at [135, 129] on label "List Item 28" at bounding box center [132, 130] width 62 height 11
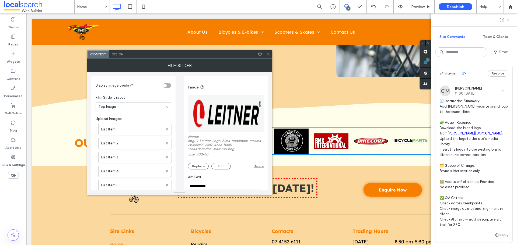
scroll to position [0, 0]
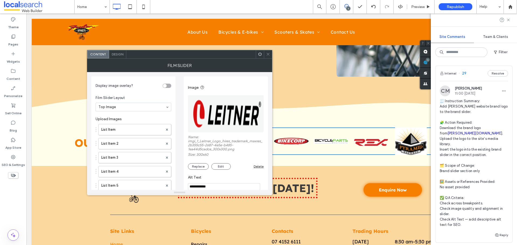
click at [267, 57] on span at bounding box center [268, 54] width 4 height 8
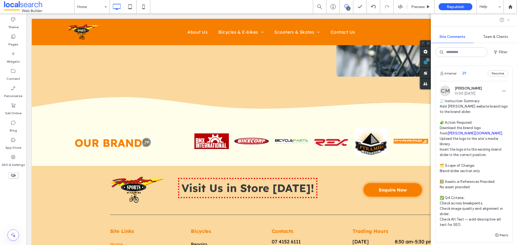
click at [510, 21] on icon at bounding box center [508, 20] width 4 height 4
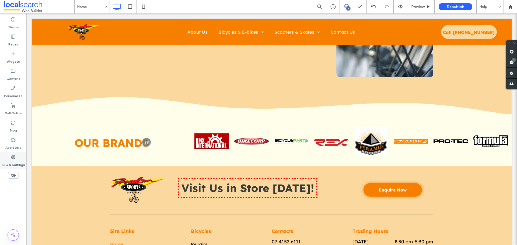
click at [20, 157] on div "SEO & Settings" at bounding box center [13, 160] width 26 height 17
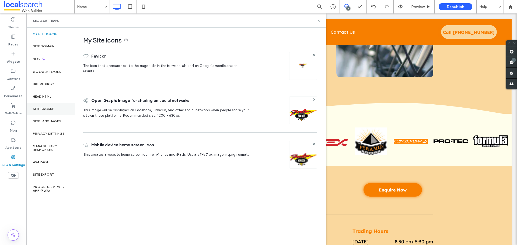
click at [37, 106] on div "Site Backup" at bounding box center [50, 109] width 48 height 12
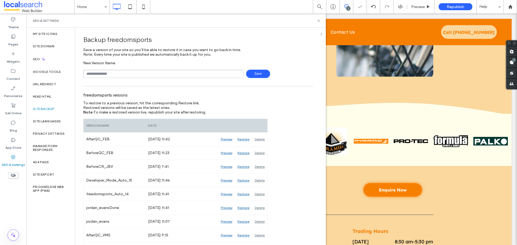
click at [119, 73] on input "text" at bounding box center [163, 74] width 160 height 8
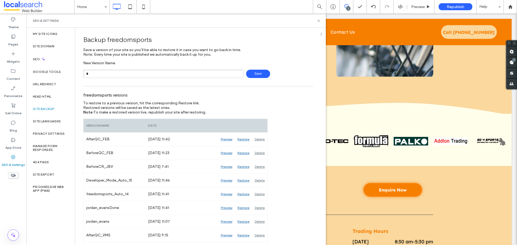
type input "**********"
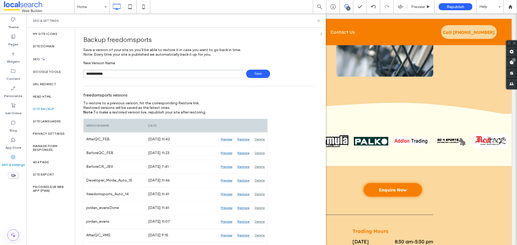
click at [254, 74] on span "Save" at bounding box center [258, 74] width 24 height 8
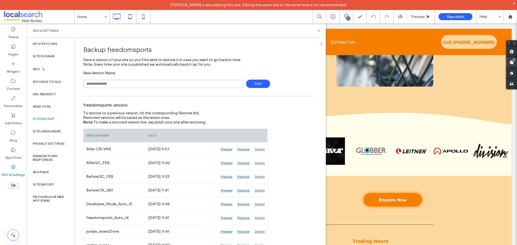
click at [513, 63] on span at bounding box center [511, 62] width 11 height 10
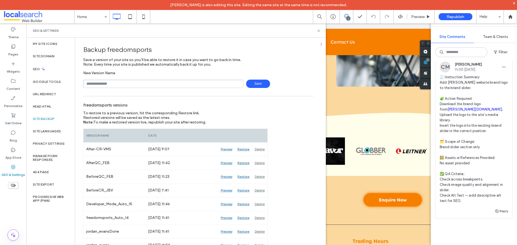
scroll to position [54, 0]
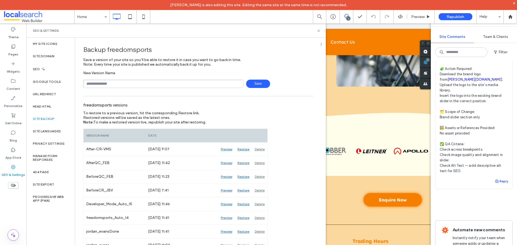
click at [499, 182] on button "Reply" at bounding box center [500, 181] width 13 height 6
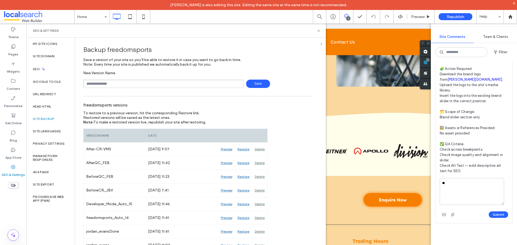
type textarea "*"
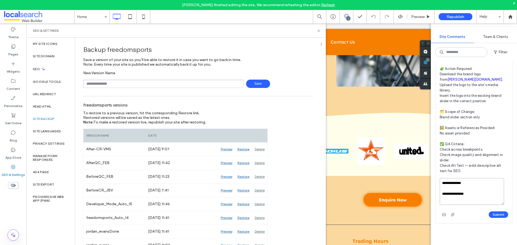
click at [474, 193] on textarea "**********" at bounding box center [471, 191] width 64 height 27
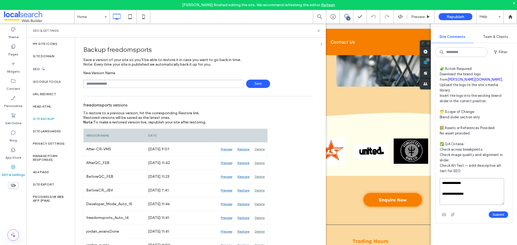
drag, startPoint x: 452, startPoint y: 193, endPoint x: 478, endPoint y: 195, distance: 25.9
click at [478, 195] on textarea "**********" at bounding box center [471, 191] width 64 height 27
paste textarea "**********"
type textarea "**********"
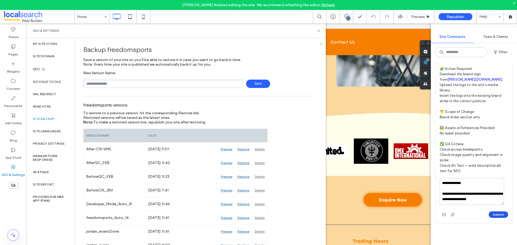
click at [494, 215] on button "Submit" at bounding box center [497, 215] width 19 height 6
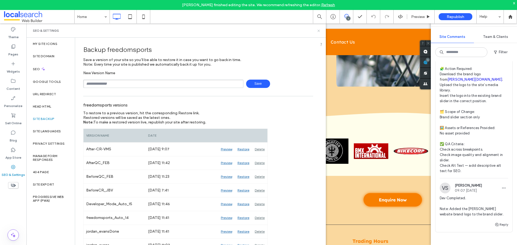
click at [319, 30] on icon at bounding box center [318, 31] width 4 height 4
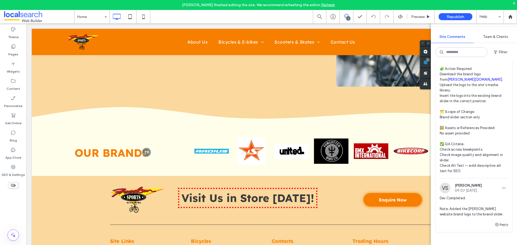
click at [347, 17] on div "1" at bounding box center [348, 18] width 4 height 4
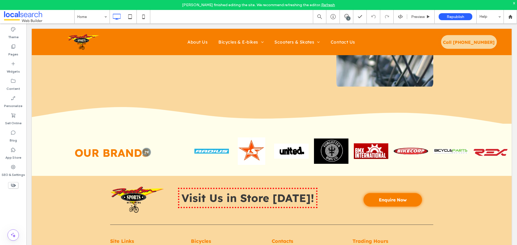
scroll to position [0, 0]
click at [347, 17] on div "1" at bounding box center [348, 18] width 4 height 4
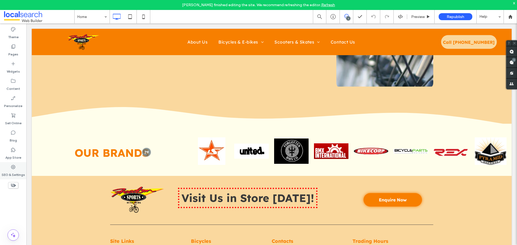
click at [15, 169] on icon at bounding box center [12, 166] width 5 height 5
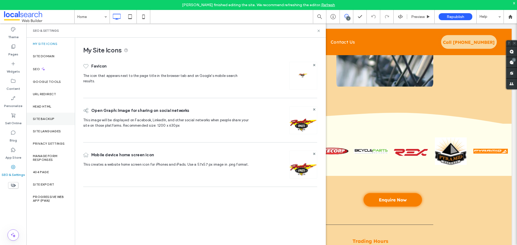
click at [41, 120] on label "Site Backup" at bounding box center [44, 119] width 22 height 4
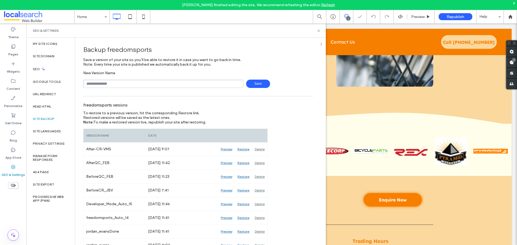
click at [255, 84] on span "Save" at bounding box center [258, 84] width 24 height 8
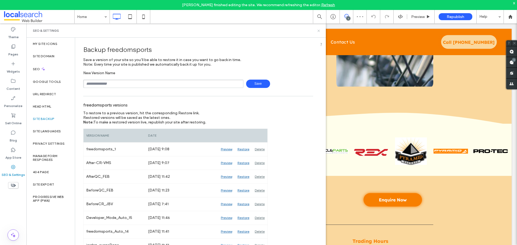
click at [319, 31] on icon at bounding box center [318, 31] width 4 height 4
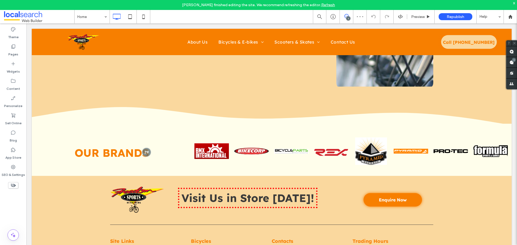
drag, startPoint x: 513, startPoint y: 2, endPoint x: 506, endPoint y: 3, distance: 7.4
click at [513, 2] on div "x" at bounding box center [514, 3] width 2 height 5
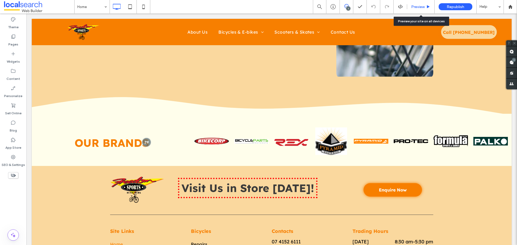
click at [422, 8] on span "Preview" at bounding box center [417, 7] width 13 height 5
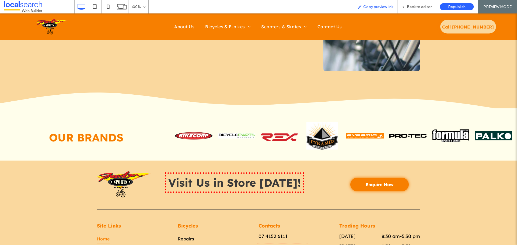
click at [377, 8] on span "Copy preview link" at bounding box center [378, 7] width 30 height 5
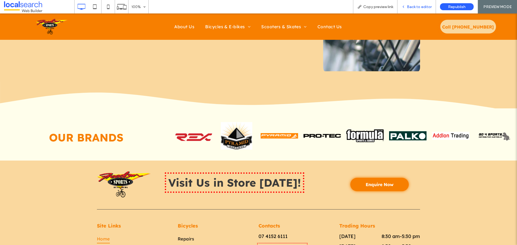
click at [417, 6] on span "Back to editor" at bounding box center [419, 7] width 25 height 5
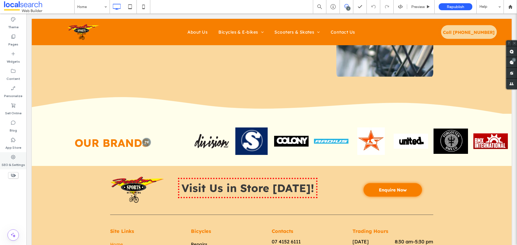
drag, startPoint x: 15, startPoint y: 160, endPoint x: 26, endPoint y: 155, distance: 11.6
click at [15, 160] on label "SEO & Settings" at bounding box center [13, 164] width 23 height 8
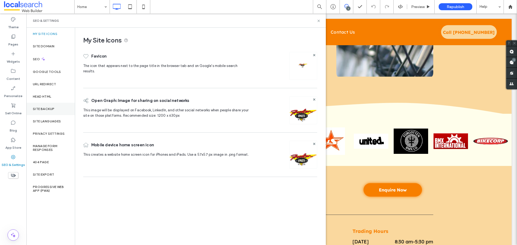
click at [44, 111] on div "Site Backup" at bounding box center [50, 109] width 48 height 12
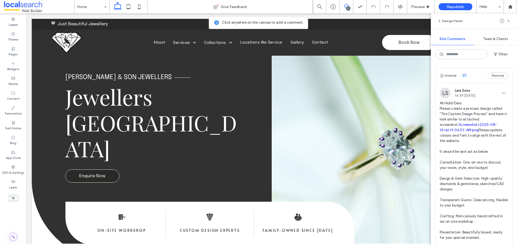
click at [450, 125] on link "Screenshot+2025-08-13+at+9.04.07-AM.png" at bounding box center [467, 127] width 57 height 9
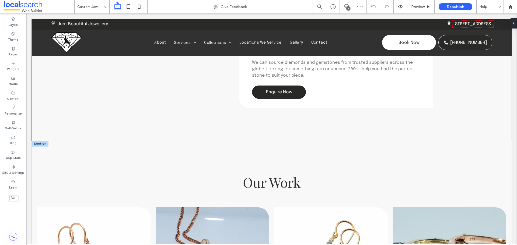
scroll to position [465, 0]
